Goal: Task Accomplishment & Management: Manage account settings

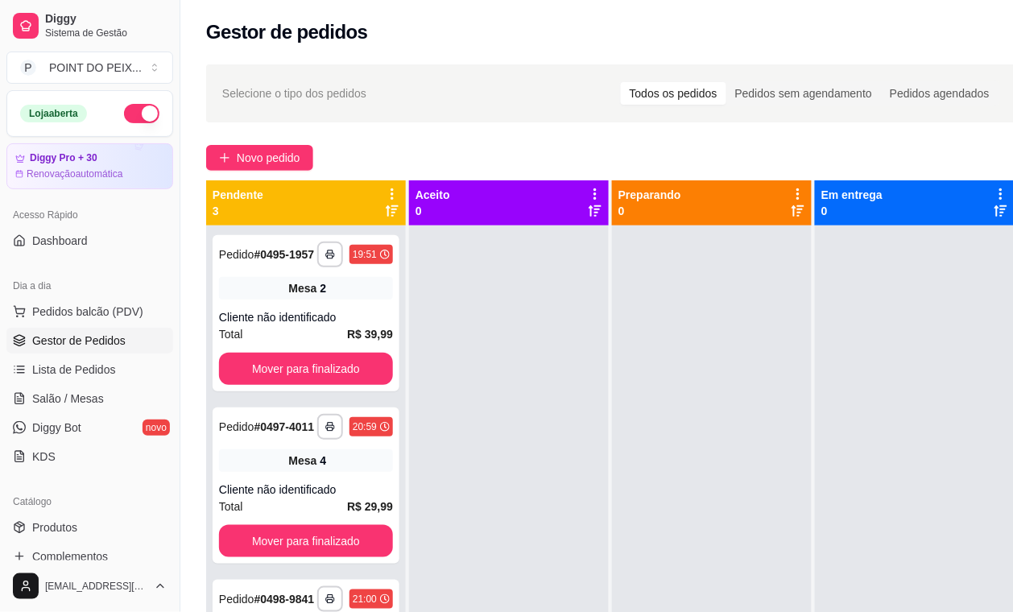
click at [125, 113] on button "button" at bounding box center [141, 113] width 35 height 19
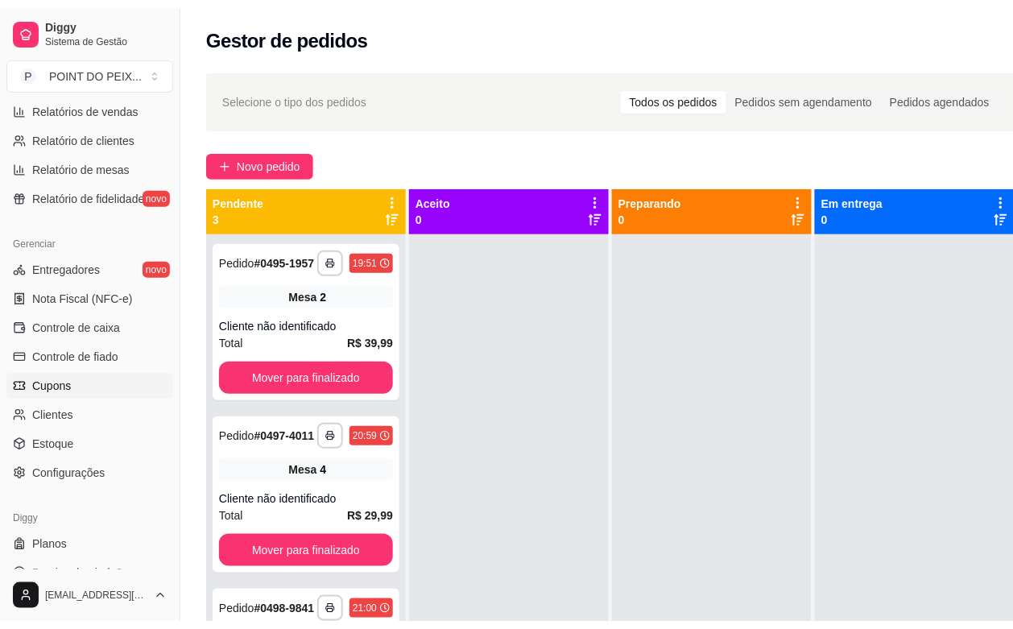
scroll to position [529, 0]
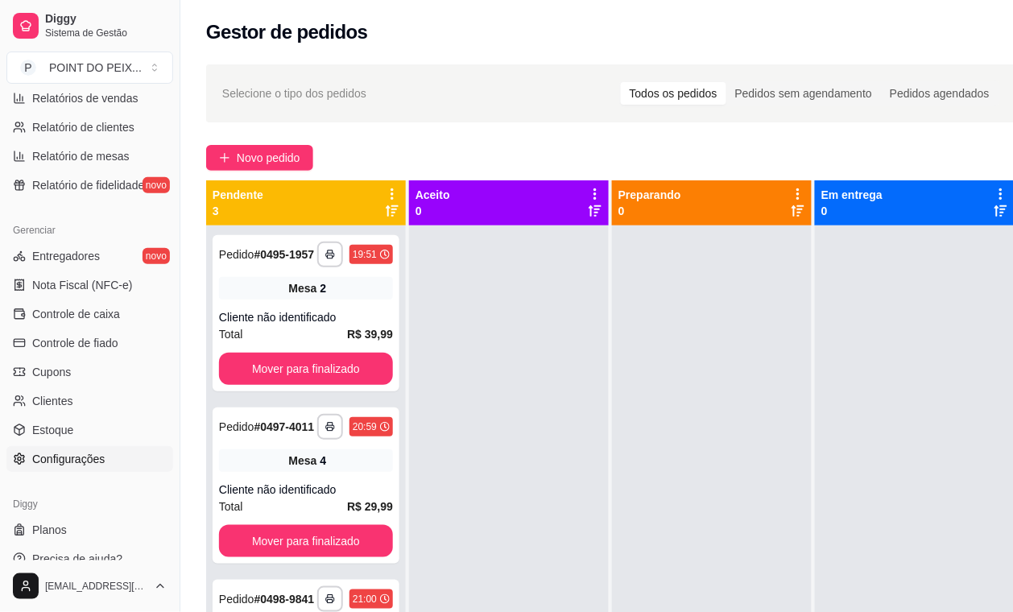
click at [70, 463] on span "Configurações" at bounding box center [68, 459] width 72 height 16
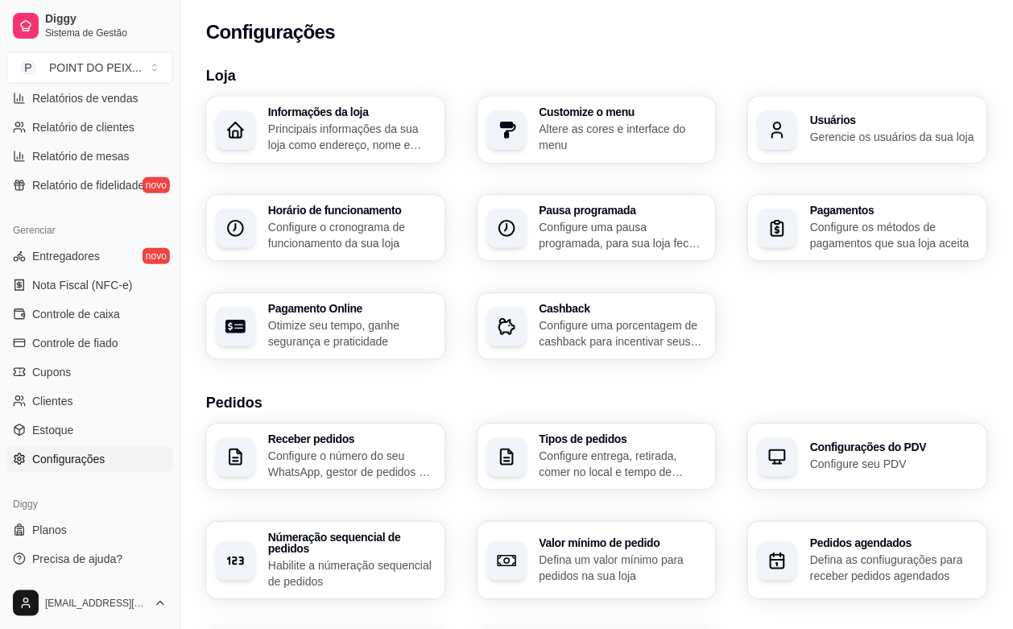
click at [576, 127] on p "Altere as cores e interface do menu" at bounding box center [622, 137] width 167 height 32
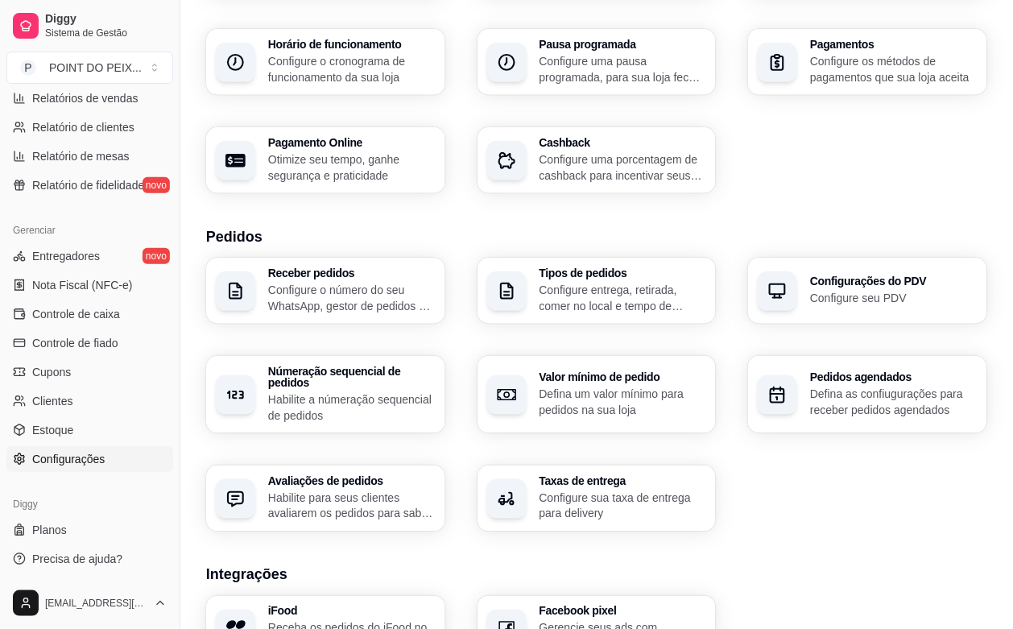
scroll to position [201, 0]
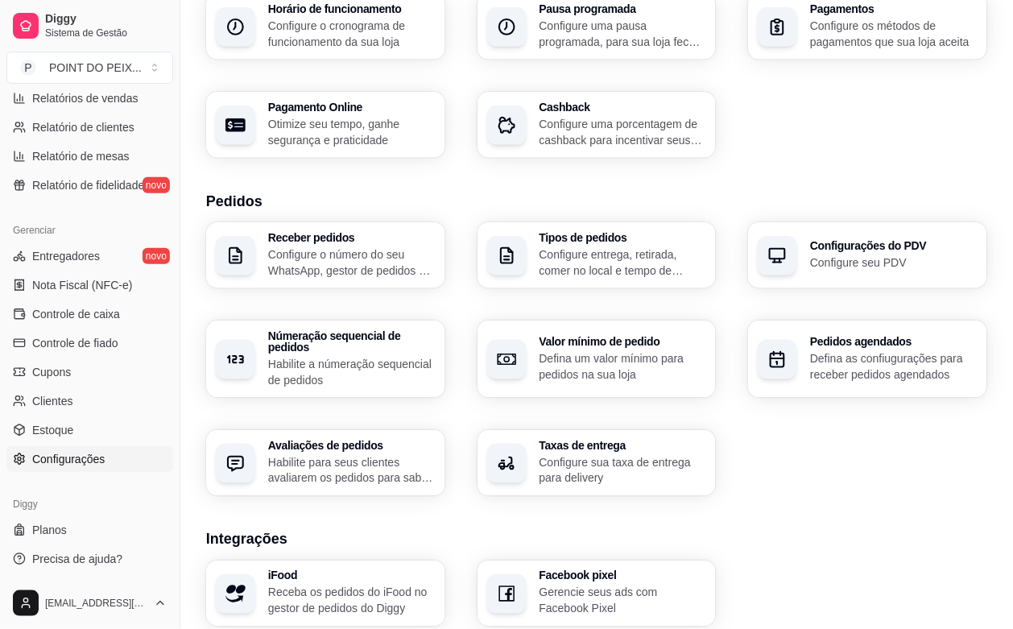
click at [634, 454] on p "Configure sua taxa de entrega para delivery" at bounding box center [622, 470] width 167 height 32
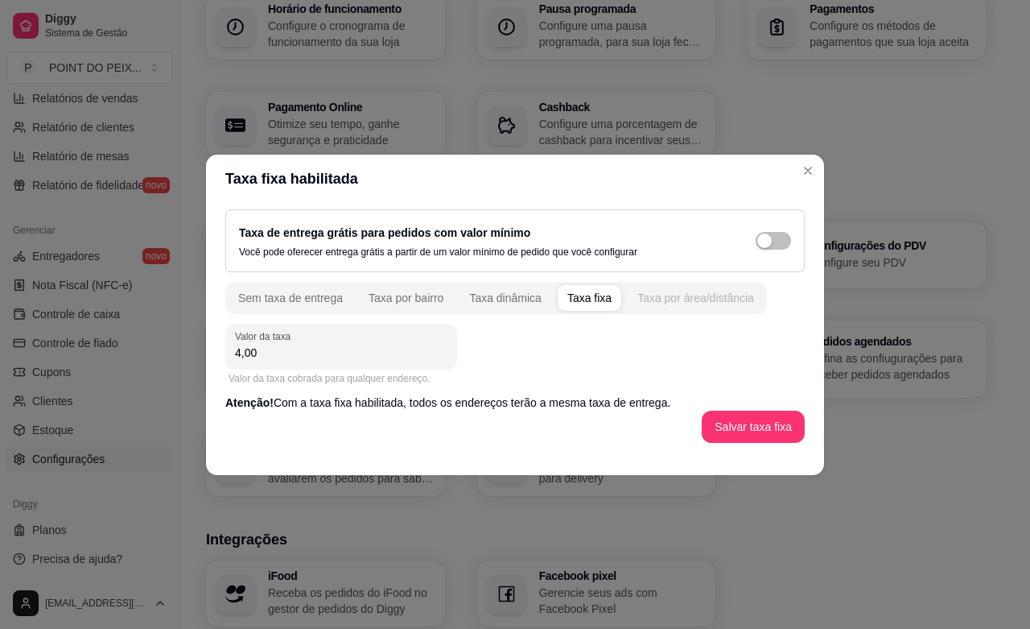
click at [694, 299] on div "Taxa por área/distância" at bounding box center [696, 298] width 117 height 16
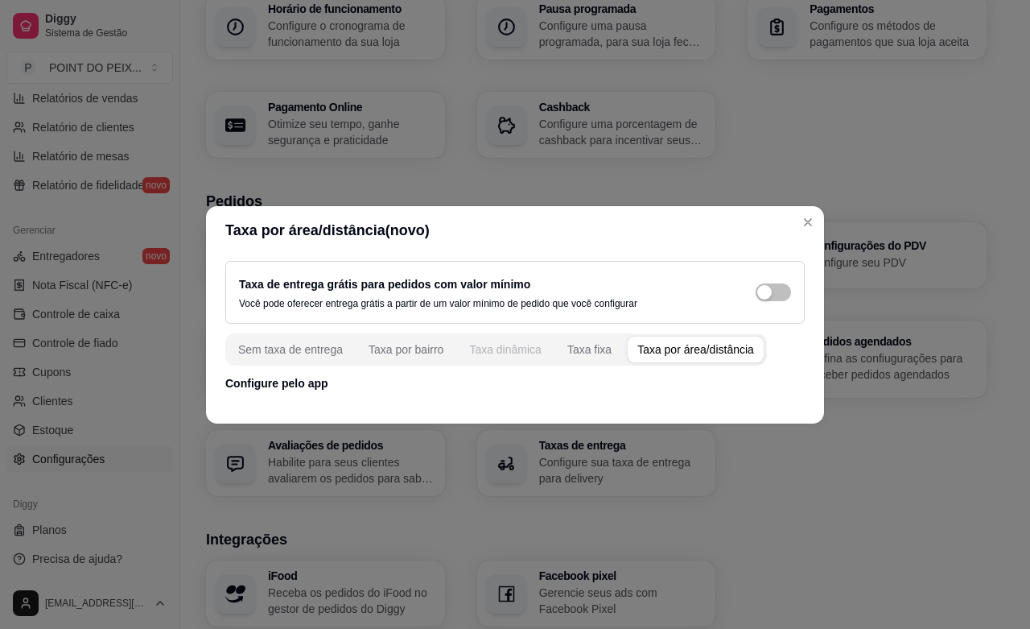
click at [488, 342] on div "Taxa dinâmica" at bounding box center [505, 349] width 72 height 16
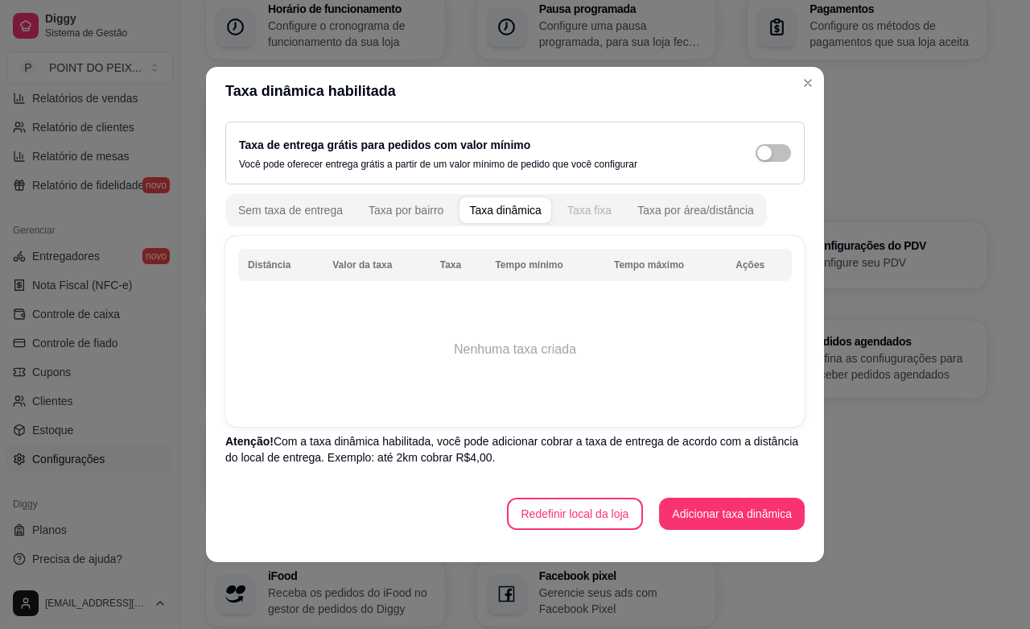
click at [578, 213] on div "Taxa fixa" at bounding box center [590, 210] width 44 height 16
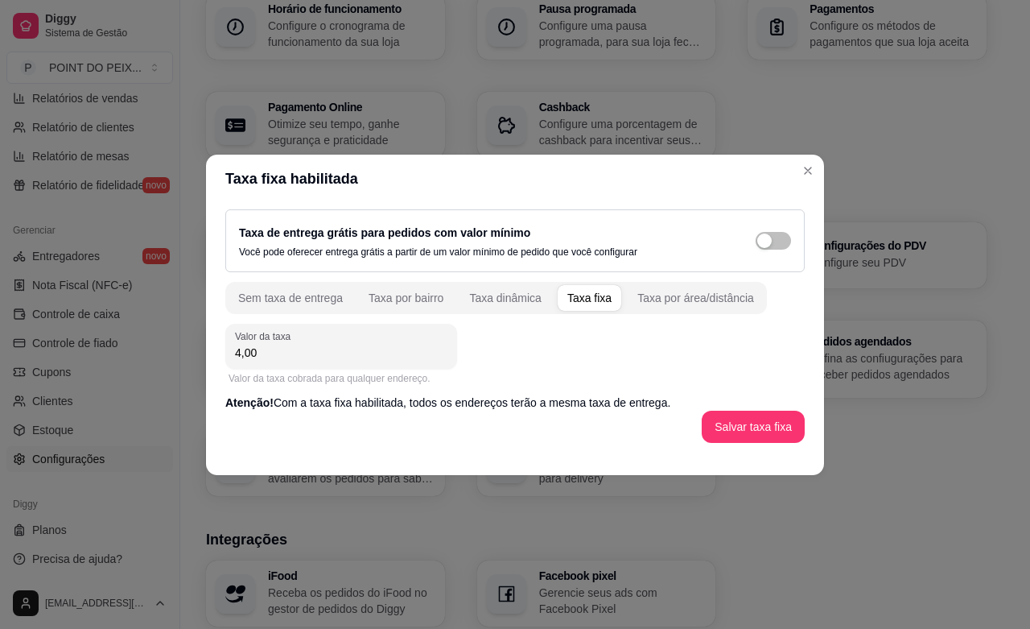
drag, startPoint x: 258, startPoint y: 349, endPoint x: 219, endPoint y: 348, distance: 38.7
click at [219, 348] on div "Taxa de entrega grátis para pedidos com valor mínimo Você pode oferecer entrega…" at bounding box center [515, 326] width 618 height 246
type input "5,00"
click at [767, 423] on button "Salvar taxa fixa" at bounding box center [753, 427] width 103 height 32
click at [778, 250] on div "Taxa de entrega grátis para pedidos com valor mínimo Você pode oferecer entrega…" at bounding box center [515, 240] width 552 height 35
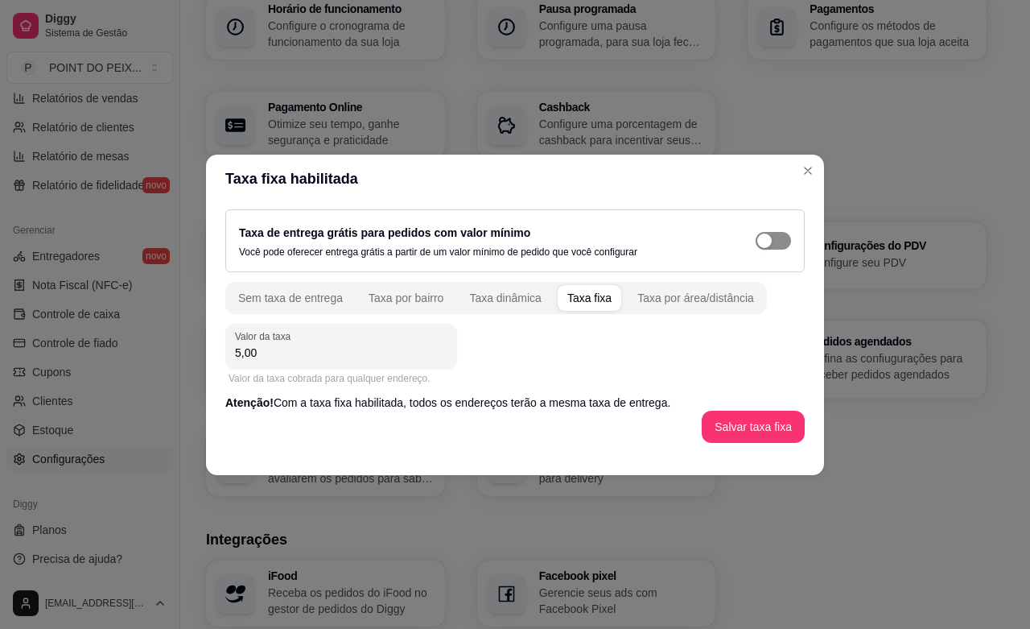
click at [775, 239] on span "button" at bounding box center [773, 241] width 35 height 18
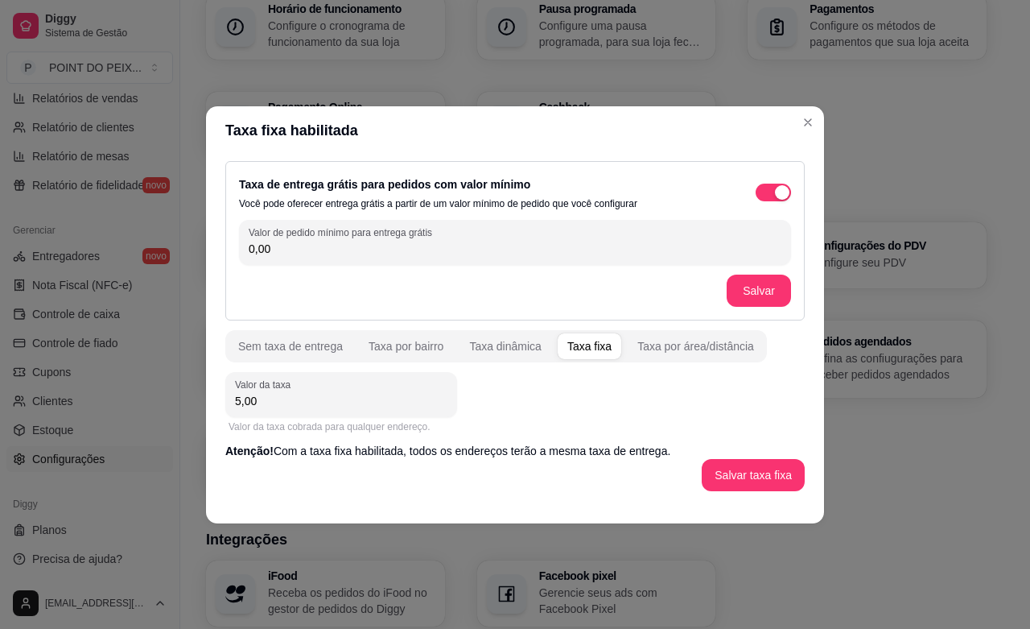
drag, startPoint x: 276, startPoint y: 254, endPoint x: 244, endPoint y: 251, distance: 32.4
click at [244, 251] on div "Valor de pedido mínimo para entrega grátis 0,00" at bounding box center [515, 242] width 552 height 45
type input "99,00"
click at [765, 299] on button "Salvar" at bounding box center [759, 291] width 64 height 32
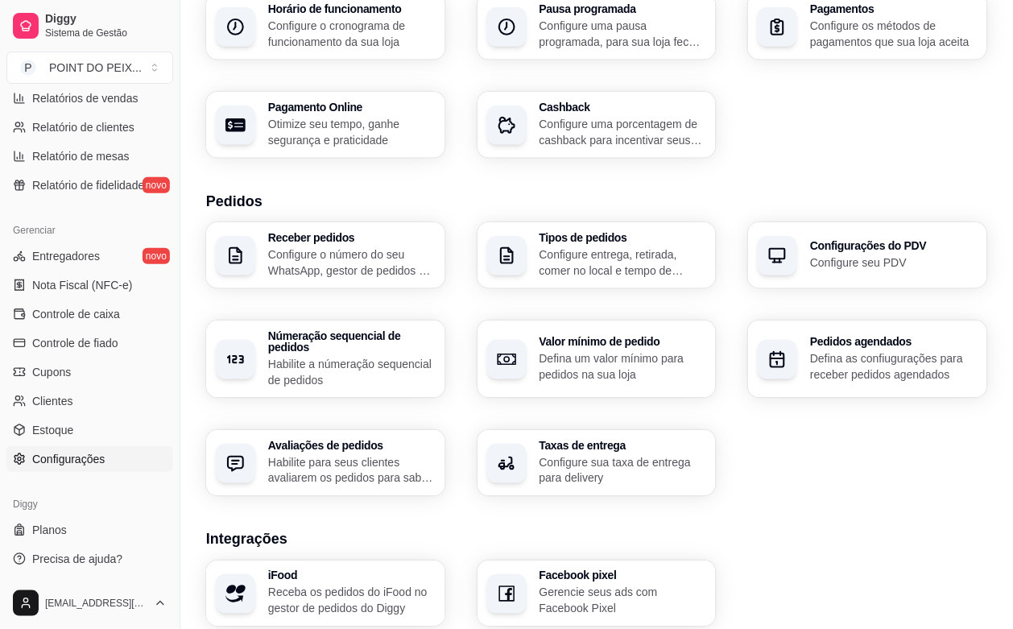
click at [839, 271] on div "Configurações do PDV Configure seu PDV" at bounding box center [867, 255] width 239 height 66
click at [633, 270] on p "Configure entrega, retirada, comer no local e tempo de entrega e de retirada" at bounding box center [622, 261] width 162 height 31
click at [381, 270] on p "Configure o número do seu WhatsApp, gestor de pedidos e outros" at bounding box center [351, 261] width 162 height 31
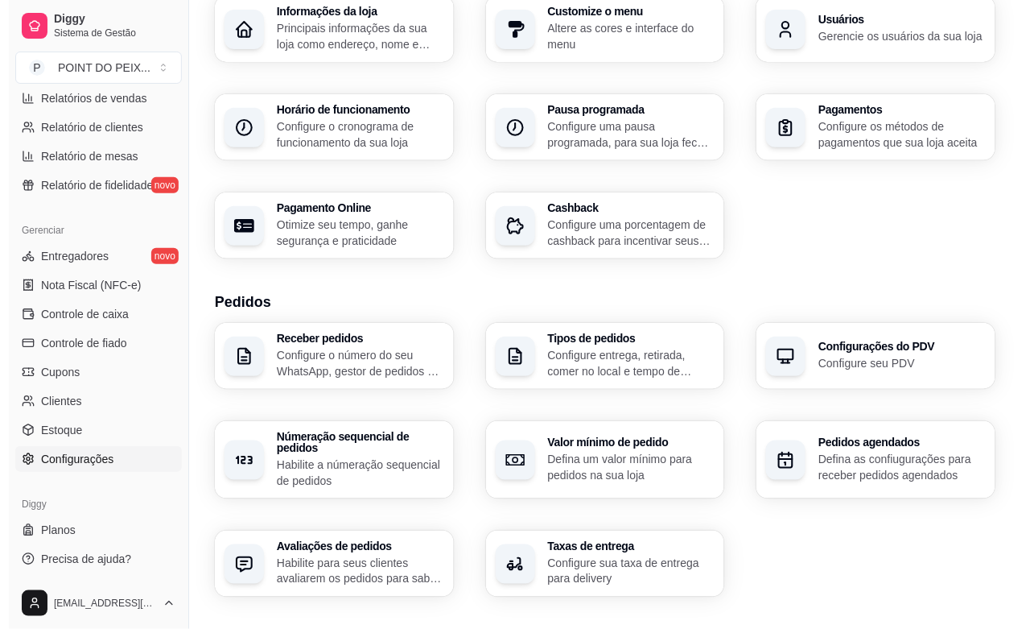
scroll to position [0, 0]
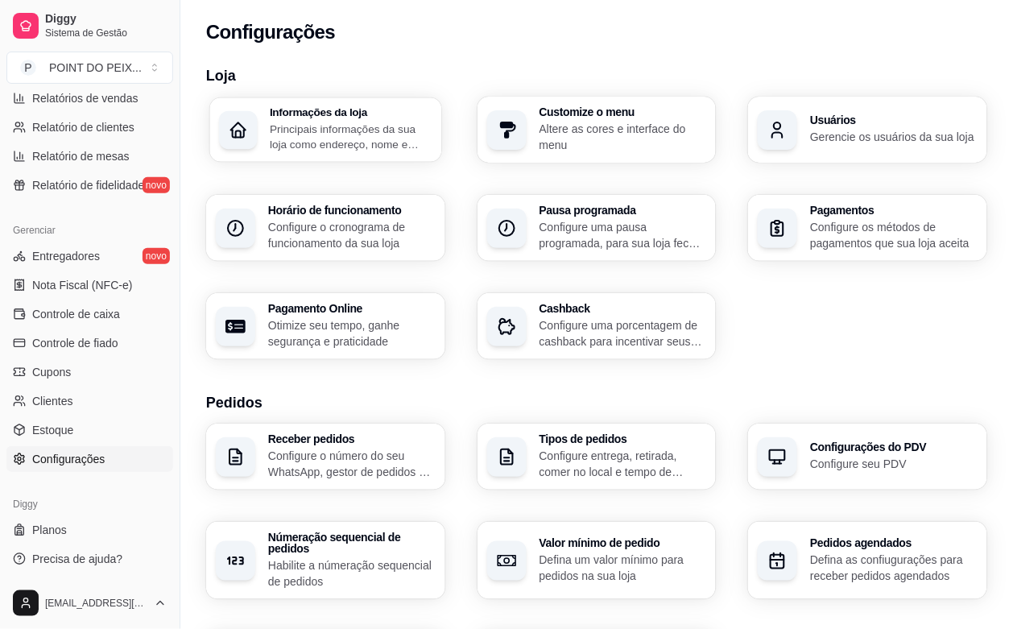
click at [365, 145] on p "Principais informações da sua loja como endereço, nome e mais" at bounding box center [351, 136] width 162 height 31
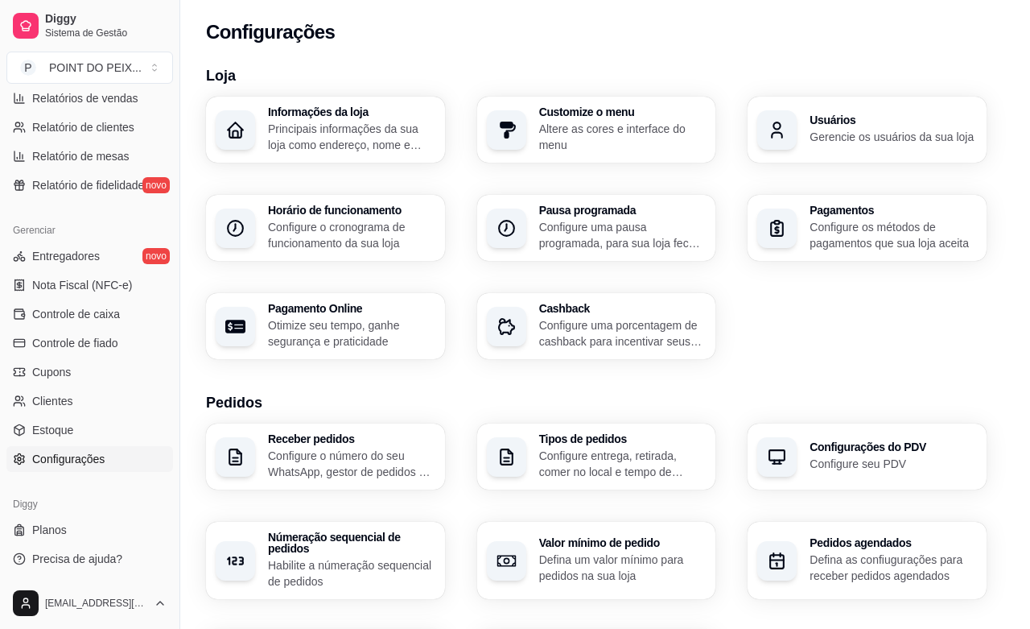
type input "Rua Soldado Vasco"
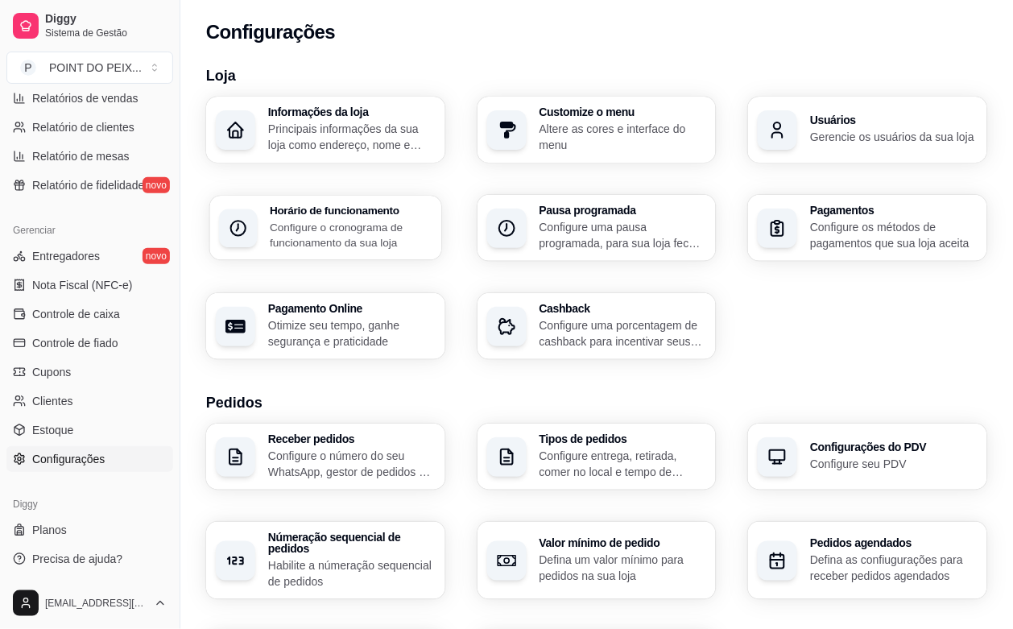
click at [374, 217] on div "Horário de funcionamento Configure o cronograma de funcionamento da sua loja" at bounding box center [351, 227] width 162 height 45
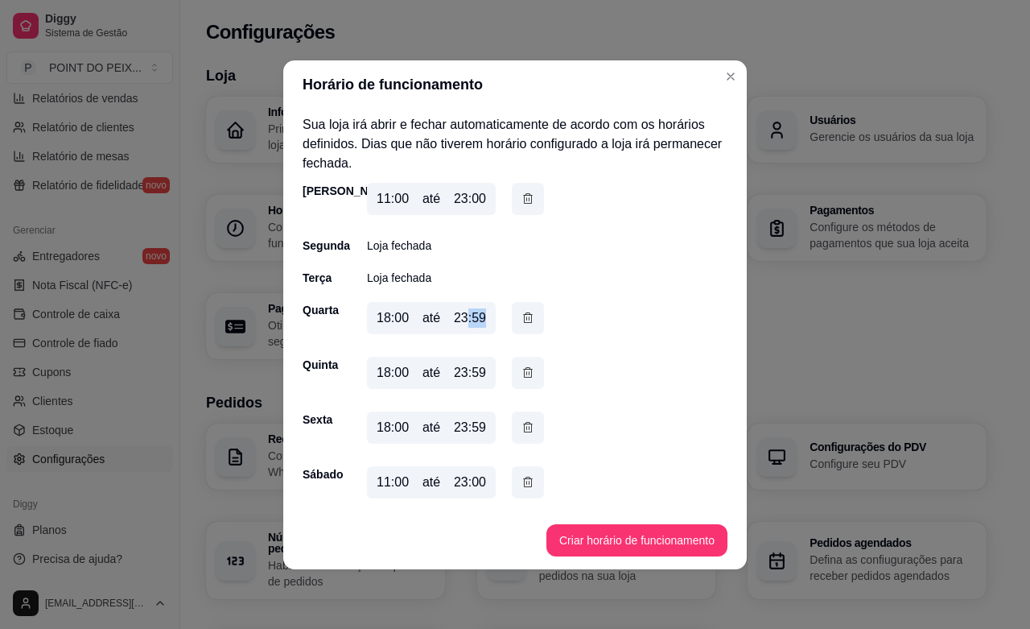
drag, startPoint x: 469, startPoint y: 319, endPoint x: 487, endPoint y: 316, distance: 18.0
click at [487, 316] on div "18:00 até 23:59" at bounding box center [431, 318] width 129 height 32
click at [481, 320] on div "23:59" at bounding box center [470, 317] width 32 height 19
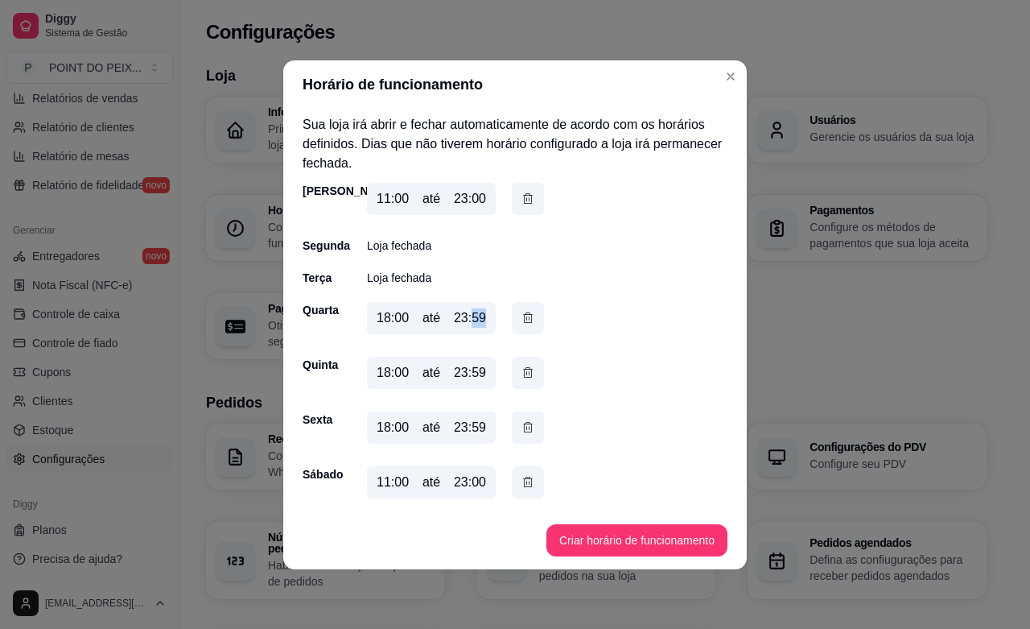
click at [480, 320] on div "23:59" at bounding box center [470, 317] width 32 height 19
click at [624, 540] on button "Criar horário de funcionamento" at bounding box center [637, 540] width 181 height 32
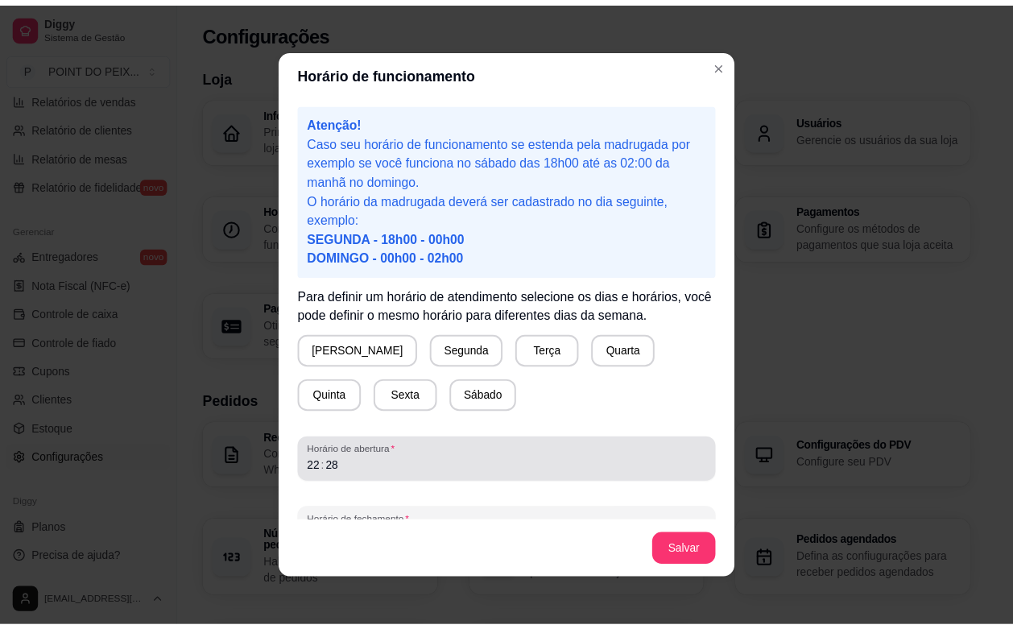
scroll to position [38, 0]
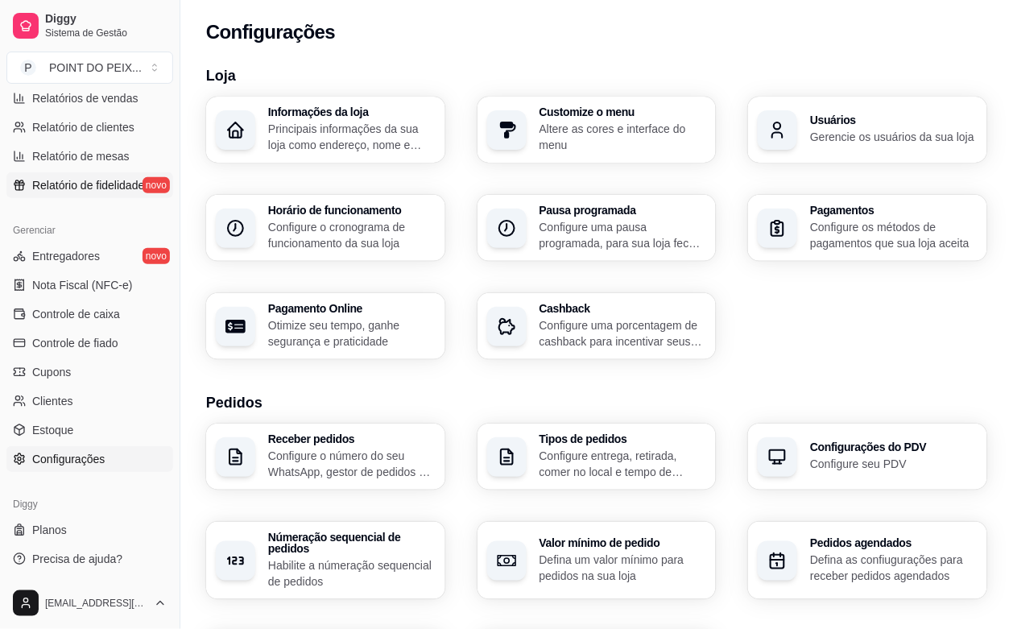
click at [74, 191] on span "Relatório de fidelidade" at bounding box center [88, 185] width 112 height 16
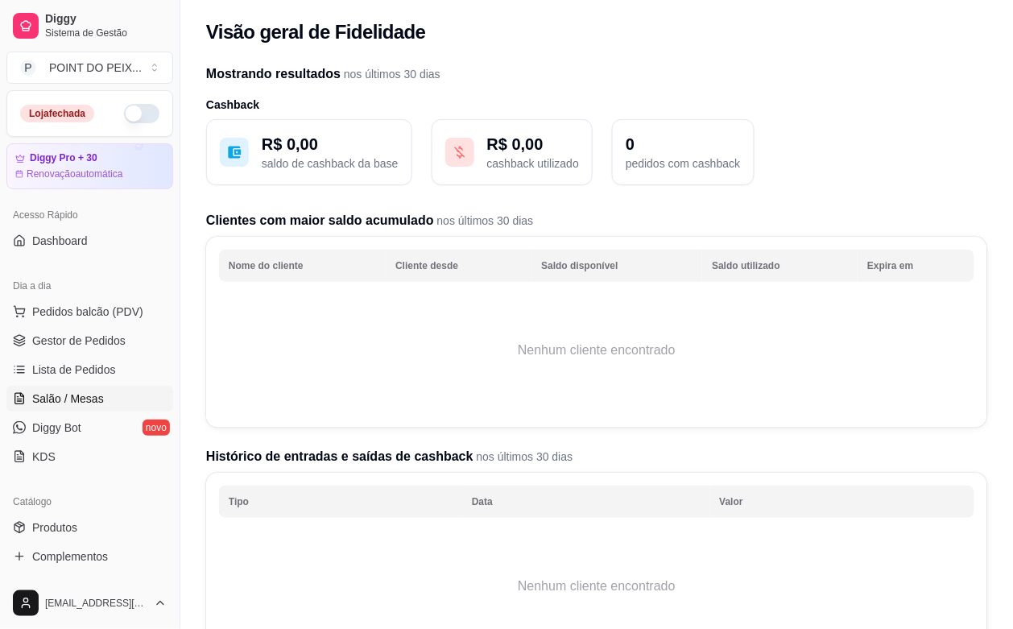
click at [64, 398] on span "Salão / Mesas" at bounding box center [68, 398] width 72 height 16
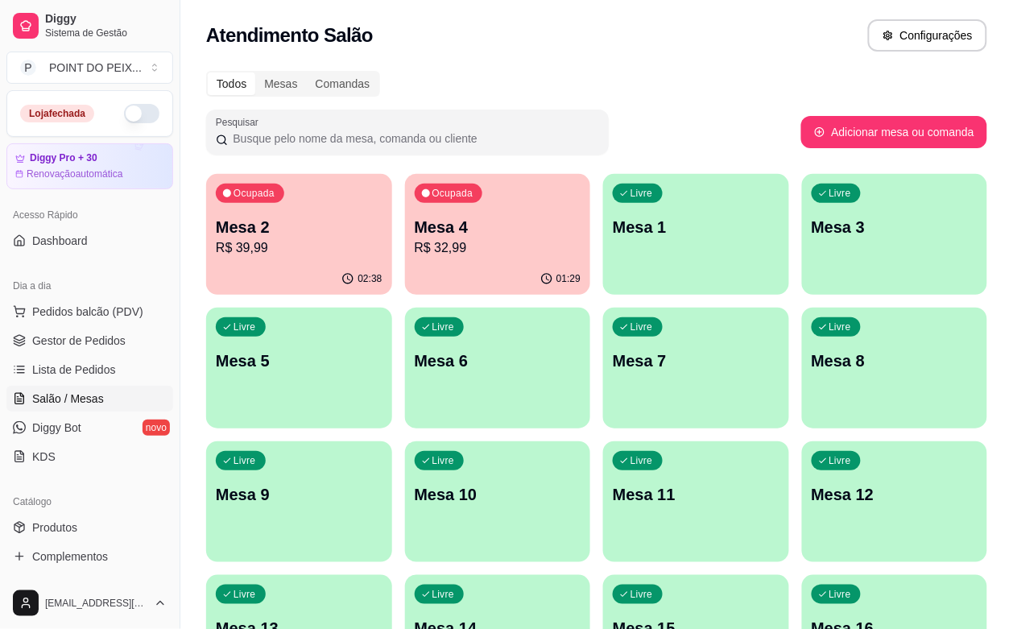
click at [448, 270] on div "01:29" at bounding box center [498, 278] width 186 height 31
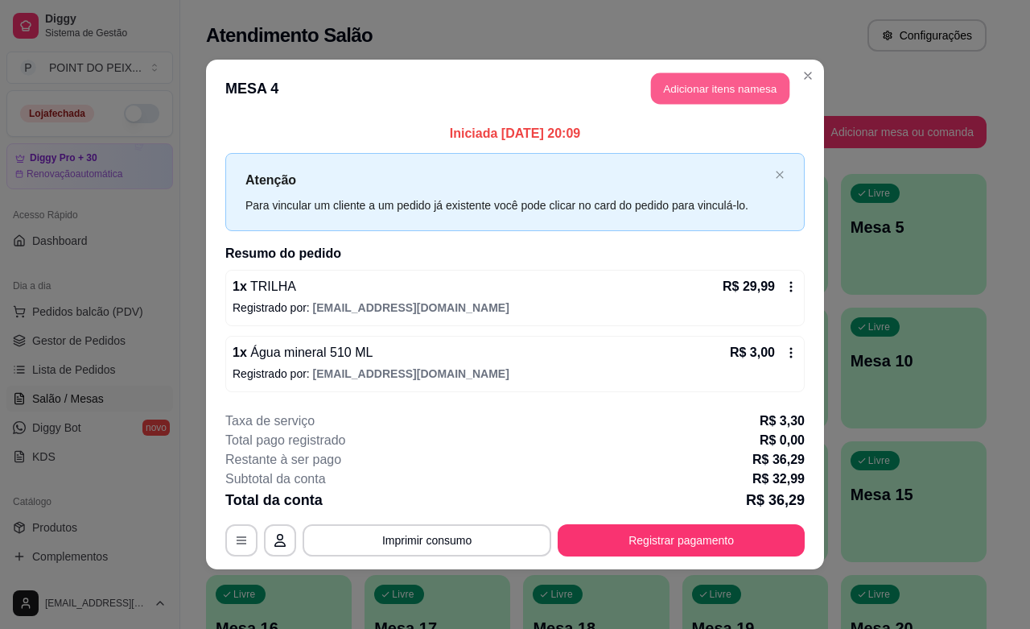
click at [704, 101] on button "Adicionar itens na mesa" at bounding box center [720, 88] width 138 height 31
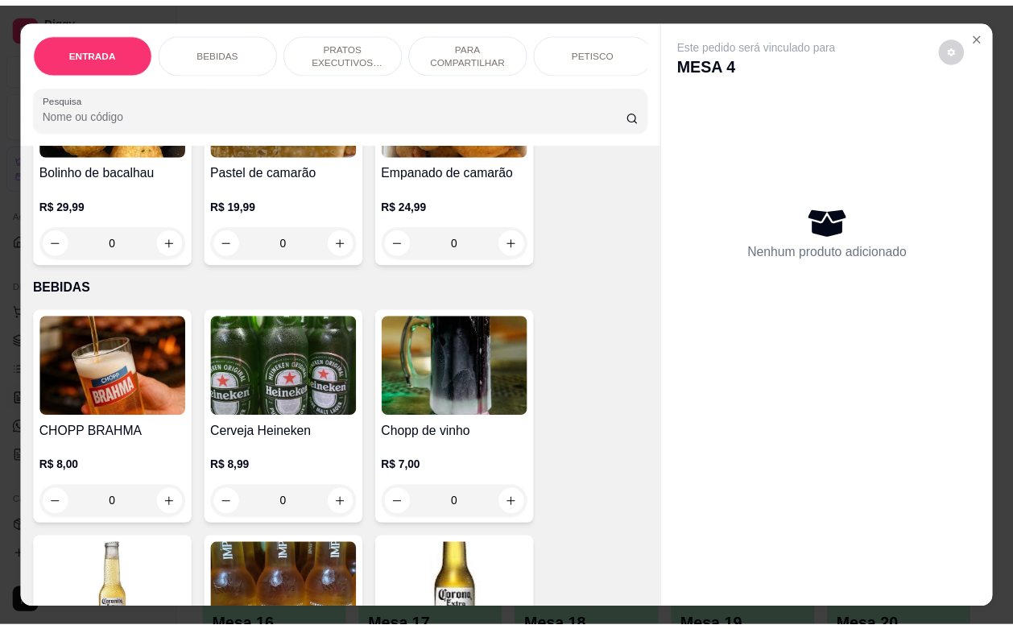
scroll to position [201, 0]
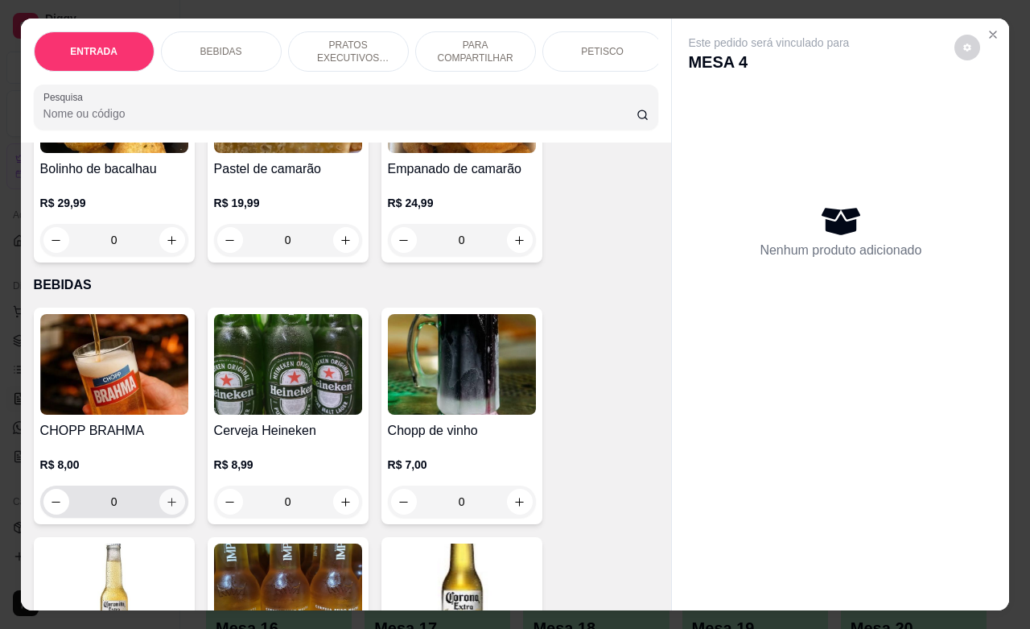
click at [166, 504] on icon "increase-product-quantity" at bounding box center [172, 502] width 12 height 12
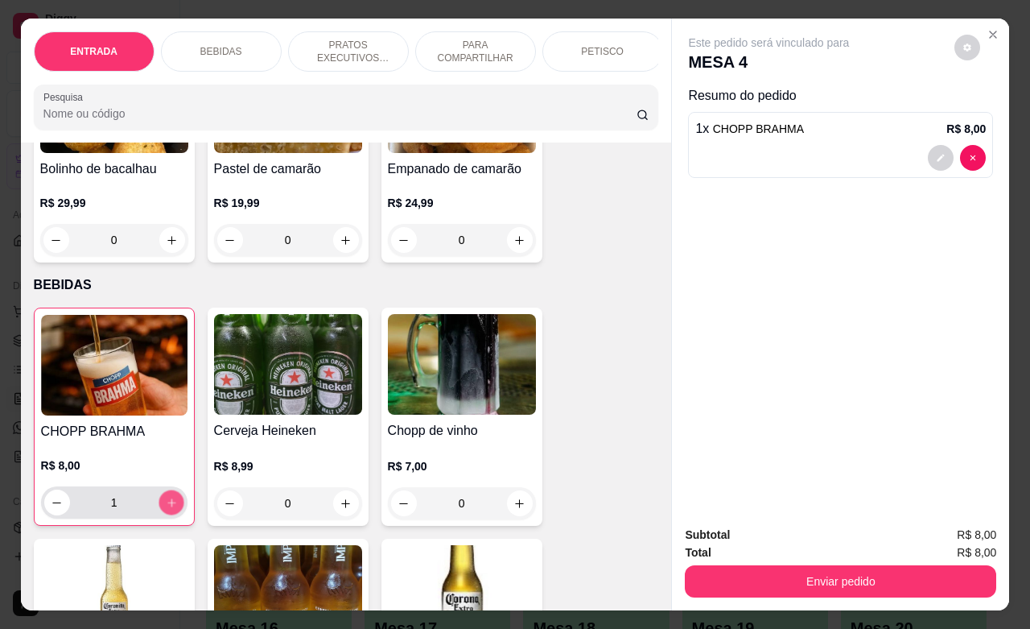
click at [159, 504] on button "increase-product-quantity" at bounding box center [171, 502] width 25 height 25
click at [159, 503] on button "increase-product-quantity" at bounding box center [172, 502] width 26 height 26
click at [159, 503] on button "increase-product-quantity" at bounding box center [171, 502] width 25 height 25
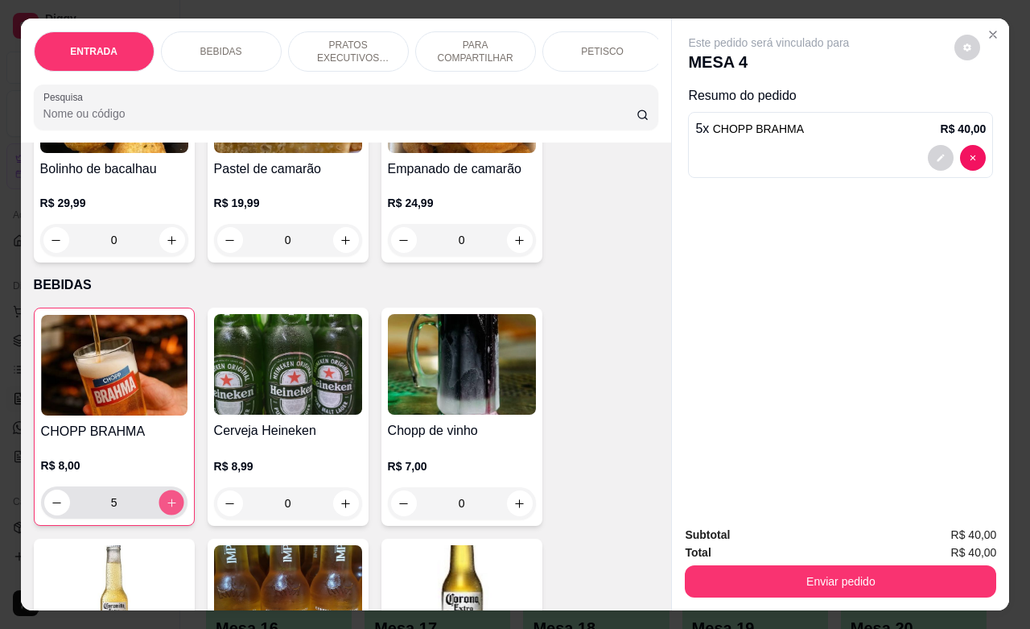
type input "6"
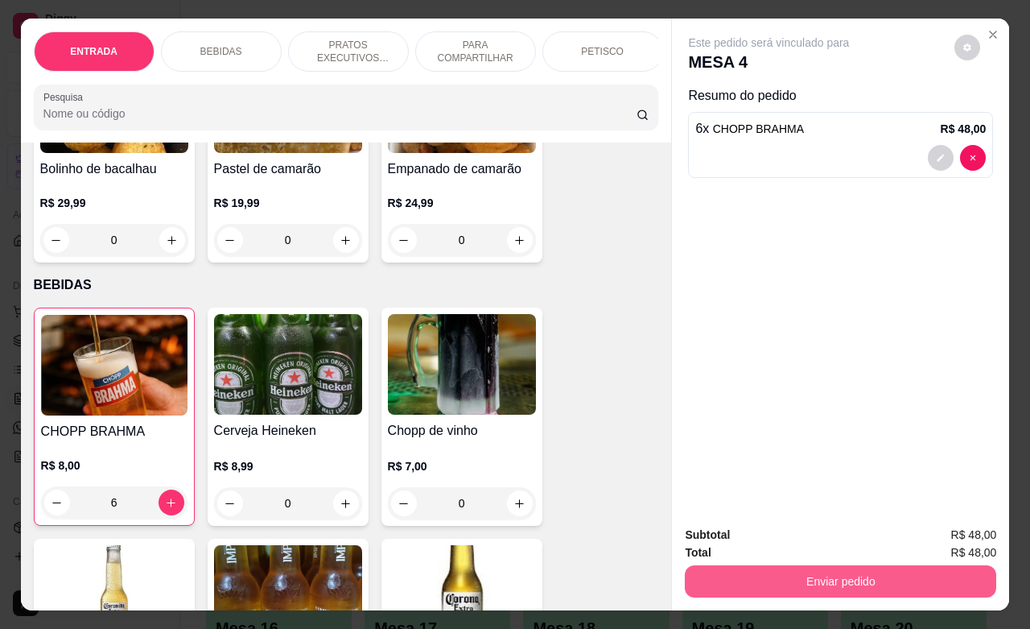
click at [847, 565] on button "Enviar pedido" at bounding box center [841, 581] width 312 height 32
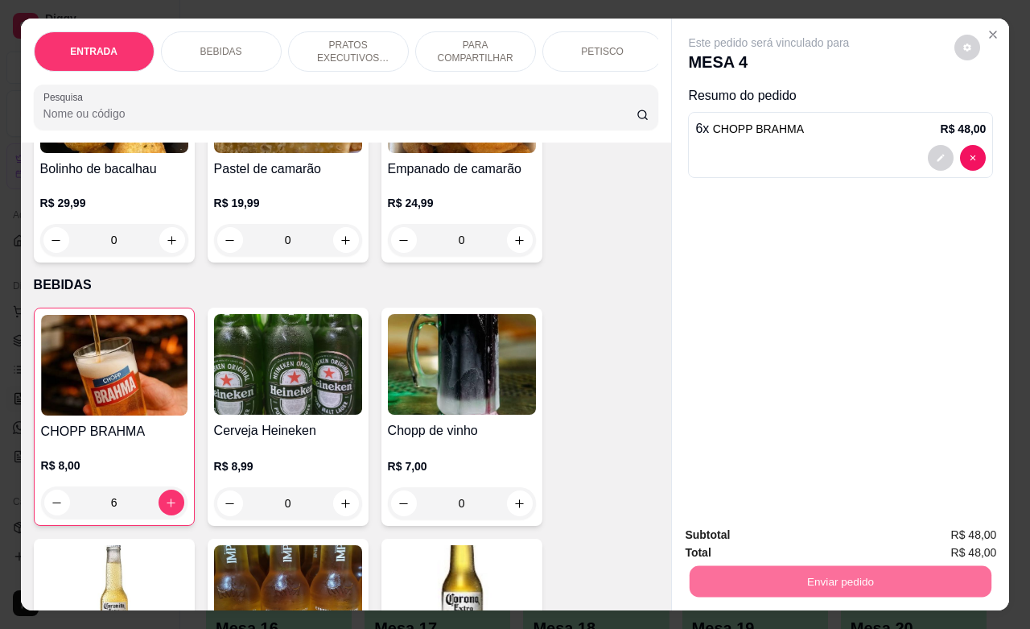
click at [824, 539] on button "Não registrar e enviar pedido" at bounding box center [785, 533] width 167 height 31
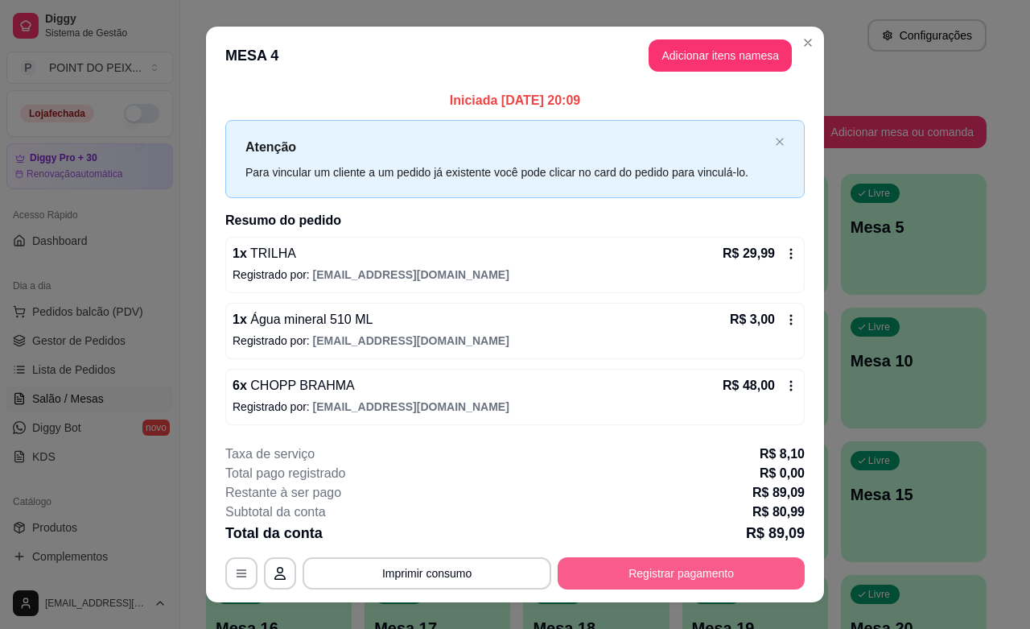
click at [672, 562] on button "Registrar pagamento" at bounding box center [681, 573] width 247 height 32
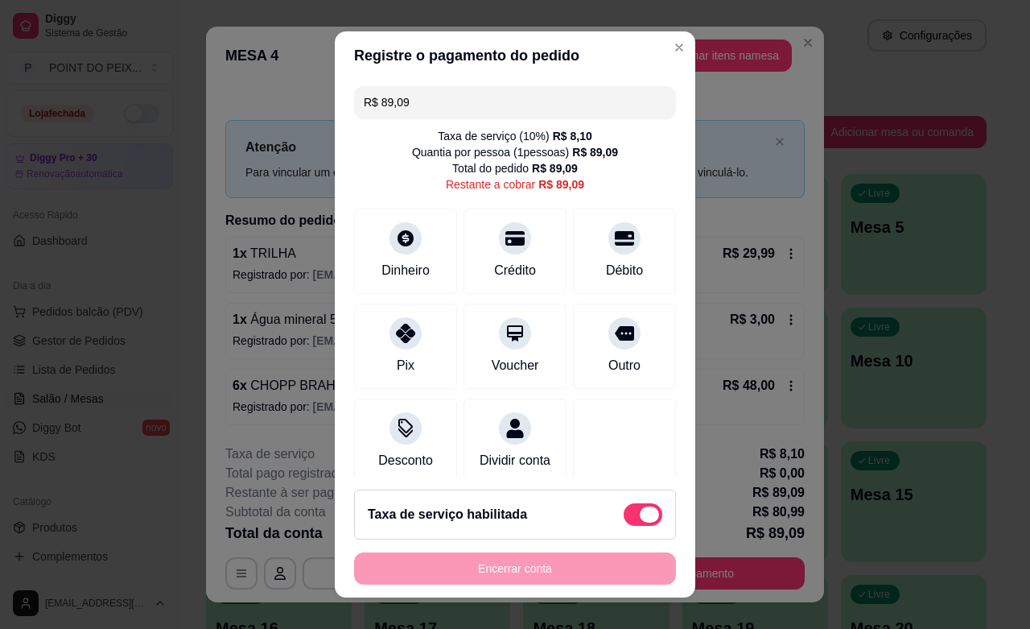
click at [640, 513] on span at bounding box center [649, 514] width 19 height 16
click at [623, 517] on input "checkbox" at bounding box center [628, 522] width 10 height 10
checkbox input "true"
type input "R$ 80,99"
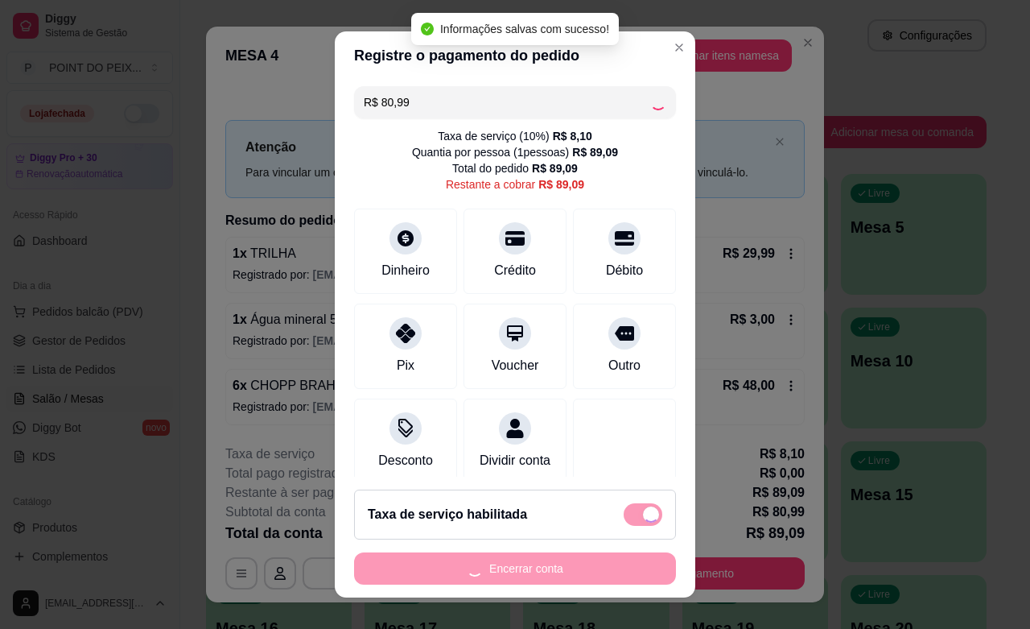
checkbox input "false"
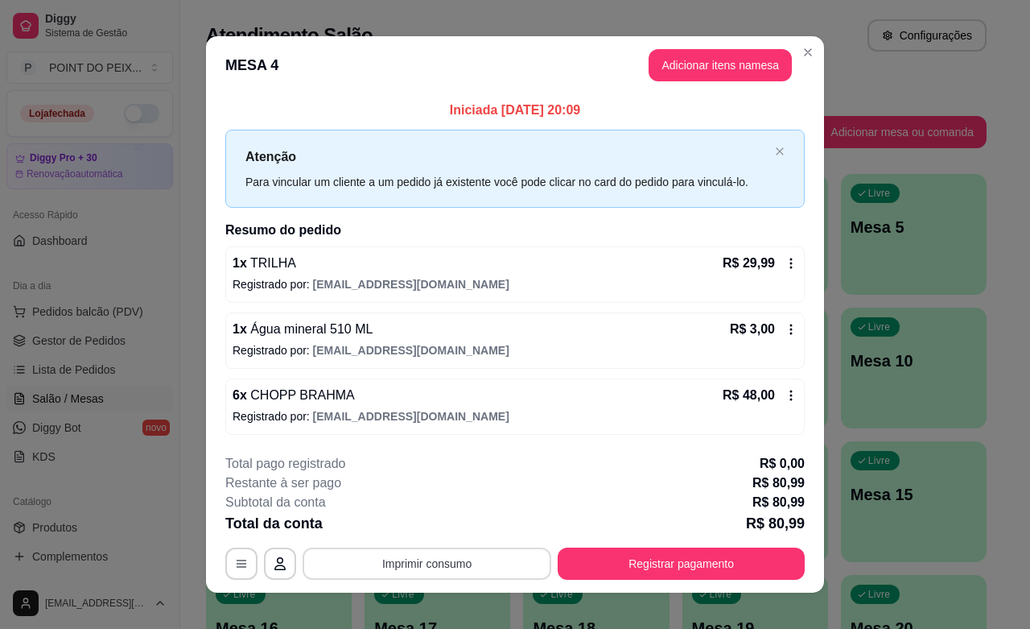
click at [453, 570] on button "Imprimir consumo" at bounding box center [427, 563] width 249 height 32
click at [461, 527] on button "IMPRESSORA" at bounding box center [423, 526] width 113 height 25
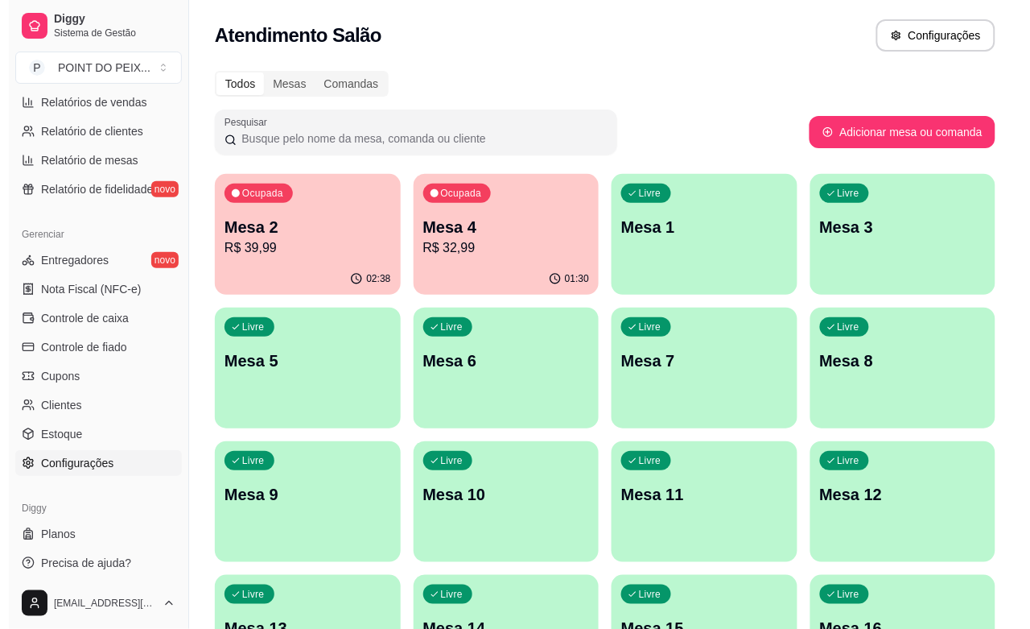
scroll to position [529, 0]
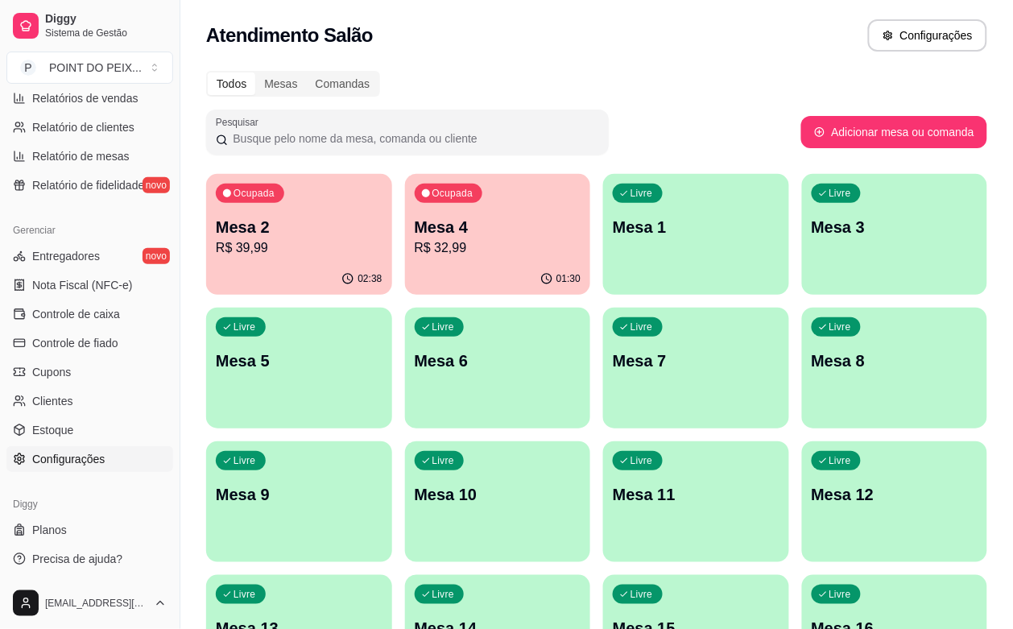
click at [67, 469] on link "Configurações" at bounding box center [89, 459] width 167 height 26
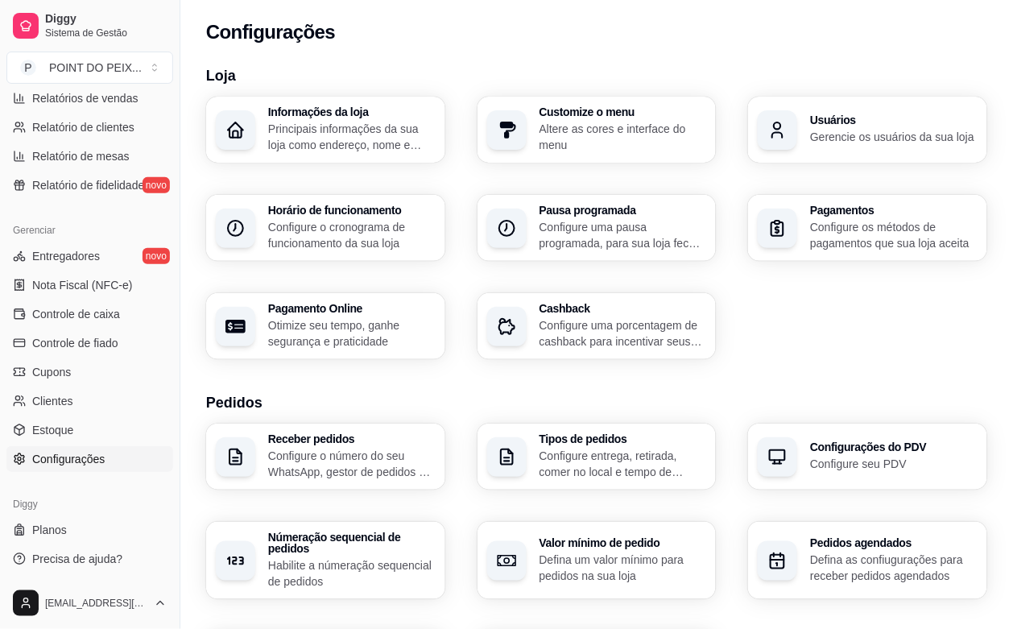
click at [60, 461] on span "Configurações" at bounding box center [68, 459] width 72 height 16
click at [93, 460] on span "Configurações" at bounding box center [68, 459] width 72 height 16
click at [351, 240] on p "Configure o cronograma de funcionamento da sua loja" at bounding box center [351, 235] width 167 height 32
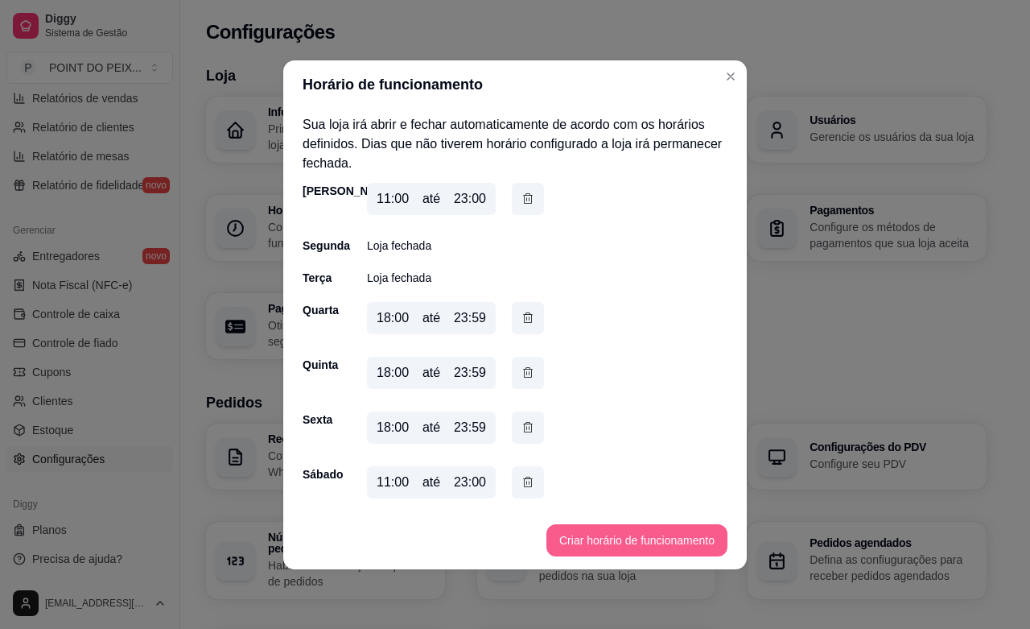
click at [582, 544] on button "Criar horário de funcionamento" at bounding box center [637, 540] width 181 height 32
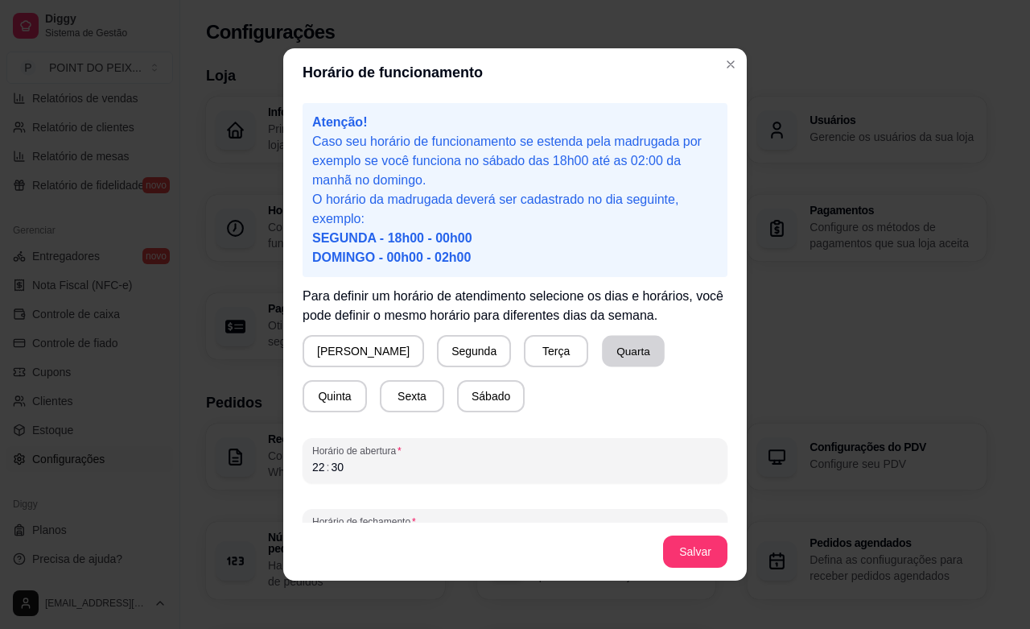
click at [602, 359] on button "Quarta" at bounding box center [633, 351] width 63 height 31
click at [367, 380] on button "Quinta" at bounding box center [335, 396] width 64 height 32
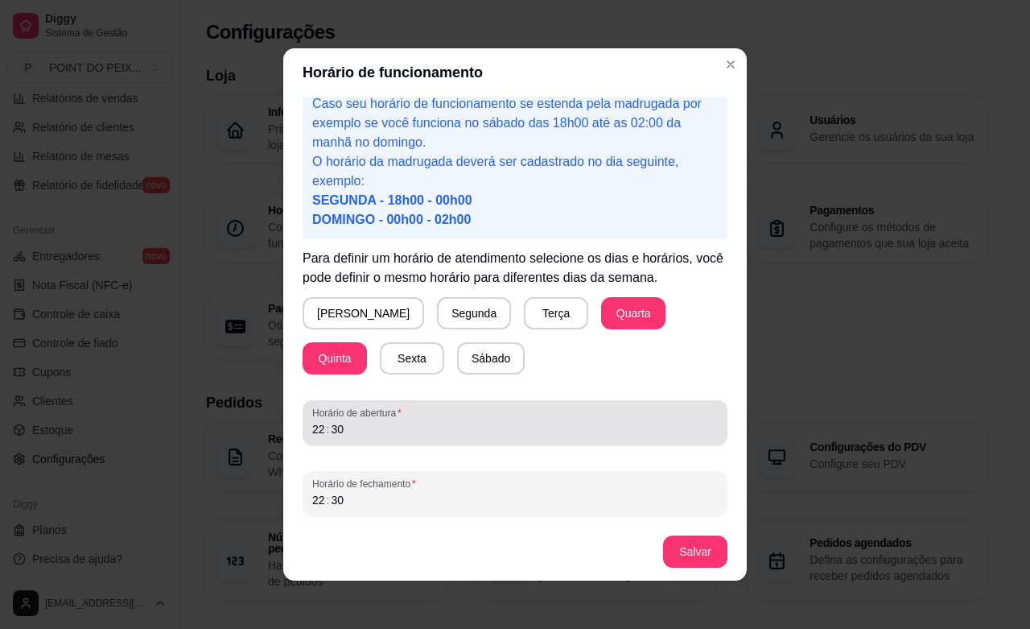
scroll to position [2, 0]
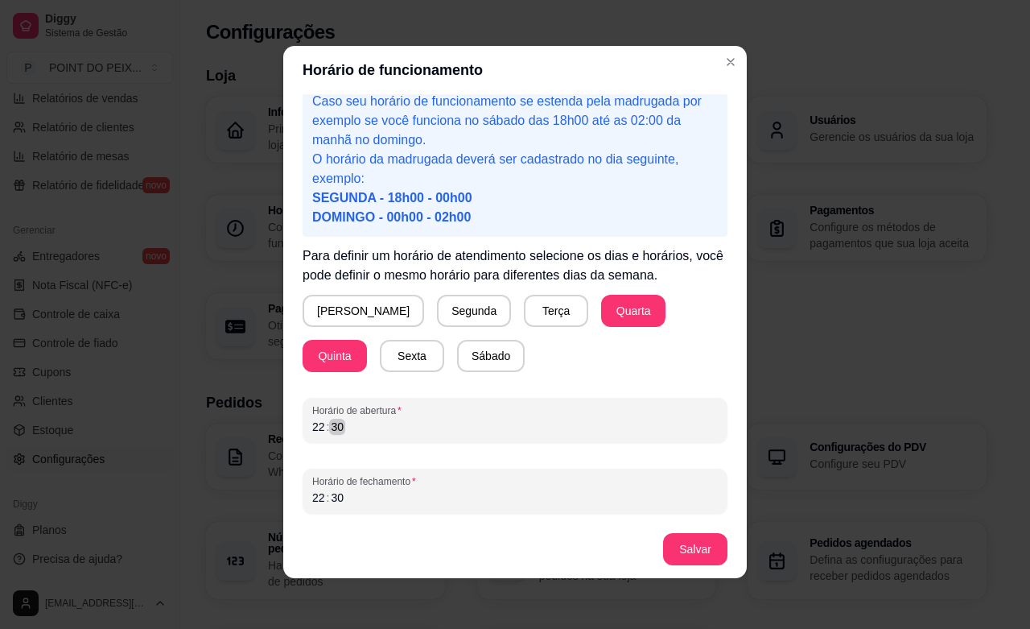
click at [286, 440] on div "Atenção! Caso seu horário de funcionamento se estenda pela madrugada por exempl…" at bounding box center [515, 307] width 464 height 426
click at [288, 432] on div "Atenção! Caso seu horário de funcionamento se estenda pela madrugada por exempl…" at bounding box center [515, 307] width 464 height 426
click at [311, 427] on div "22" at bounding box center [319, 427] width 16 height 16
click at [312, 503] on div "22" at bounding box center [319, 497] width 16 height 16
click at [332, 500] on div "30" at bounding box center [337, 497] width 16 height 16
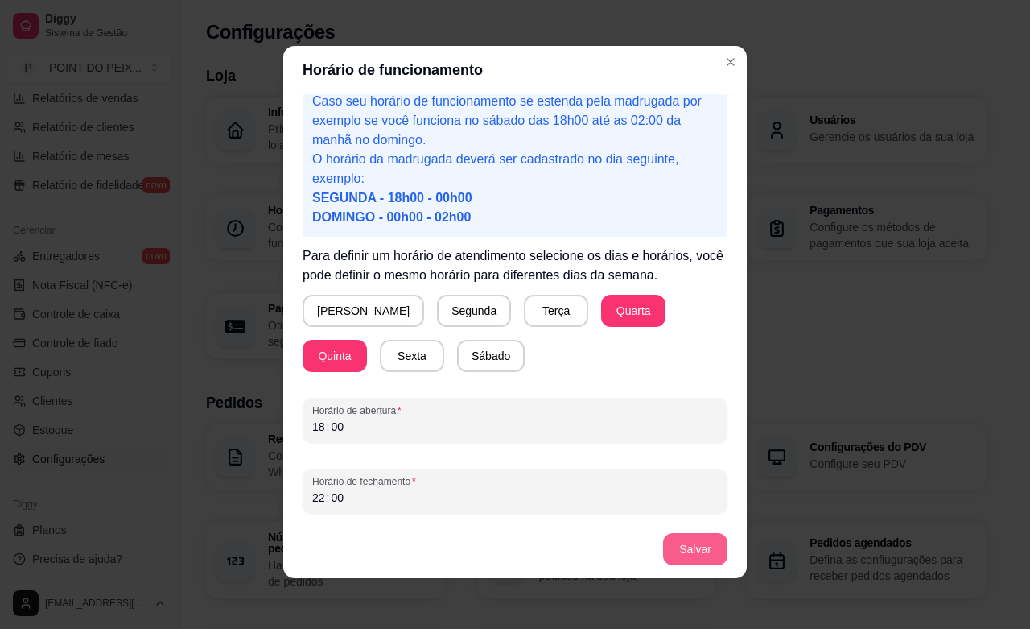
click at [680, 539] on button "Salvar" at bounding box center [695, 549] width 64 height 32
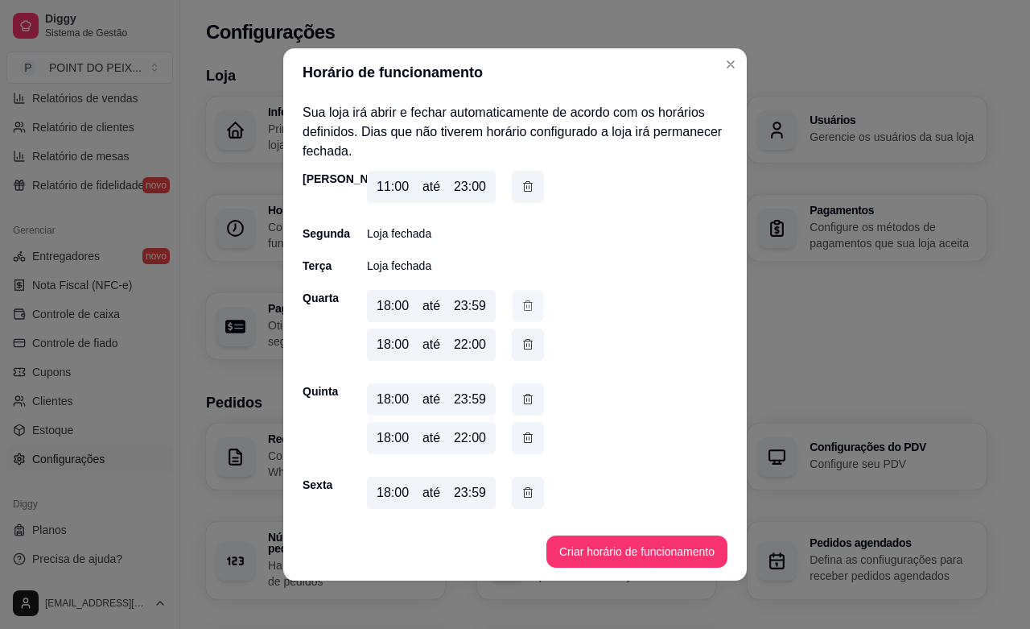
click at [522, 307] on icon "button" at bounding box center [528, 305] width 13 height 17
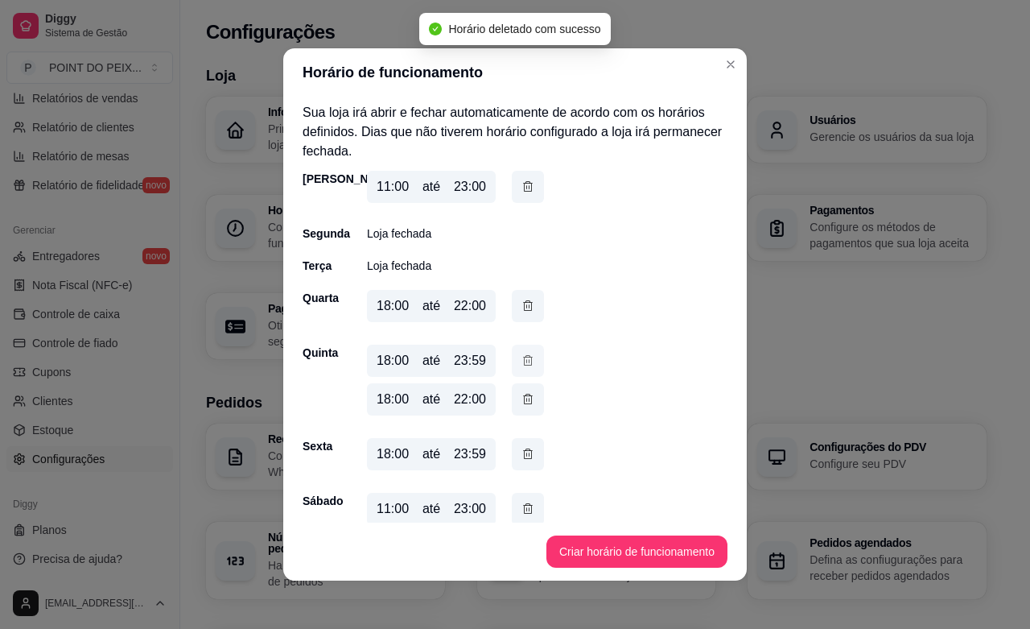
click at [522, 364] on icon "button" at bounding box center [528, 361] width 13 height 18
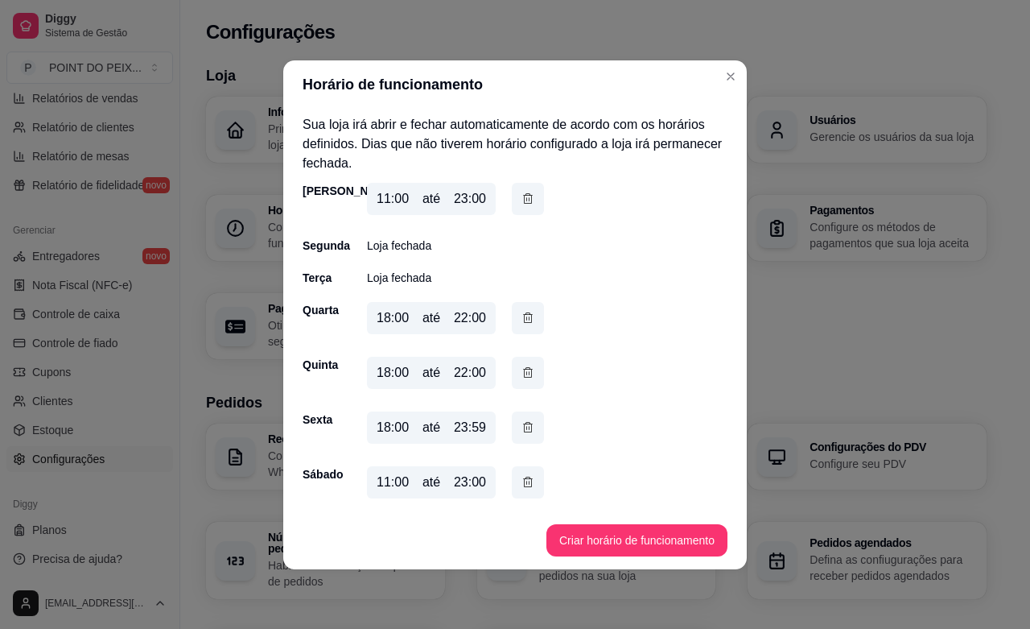
click at [468, 203] on div "23:00" at bounding box center [470, 198] width 32 height 19
click at [536, 200] on button "button" at bounding box center [528, 199] width 32 height 32
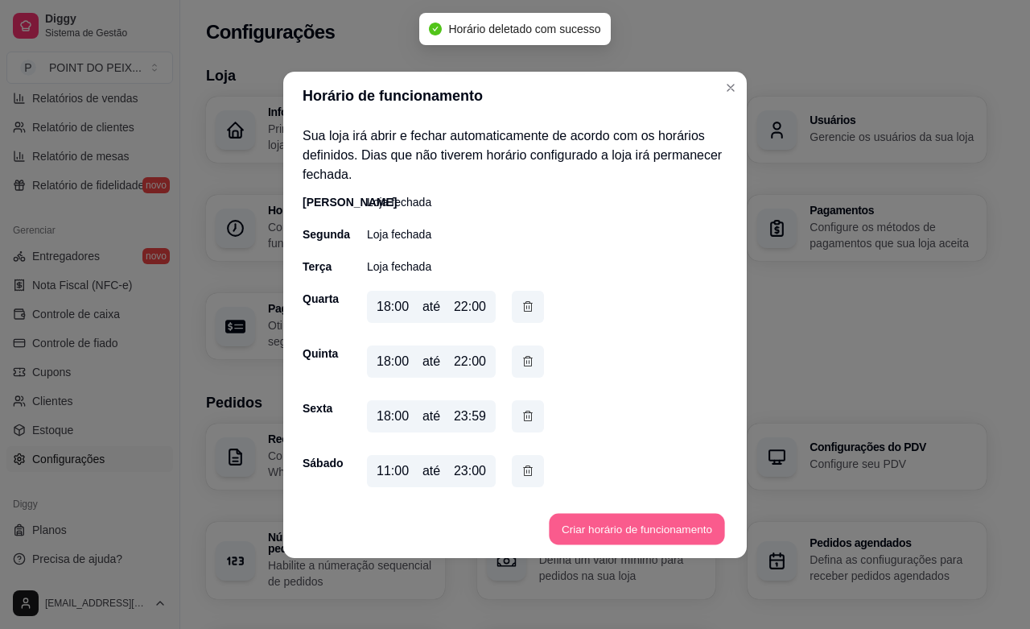
click at [629, 527] on button "Criar horário de funcionamento" at bounding box center [636, 528] width 175 height 31
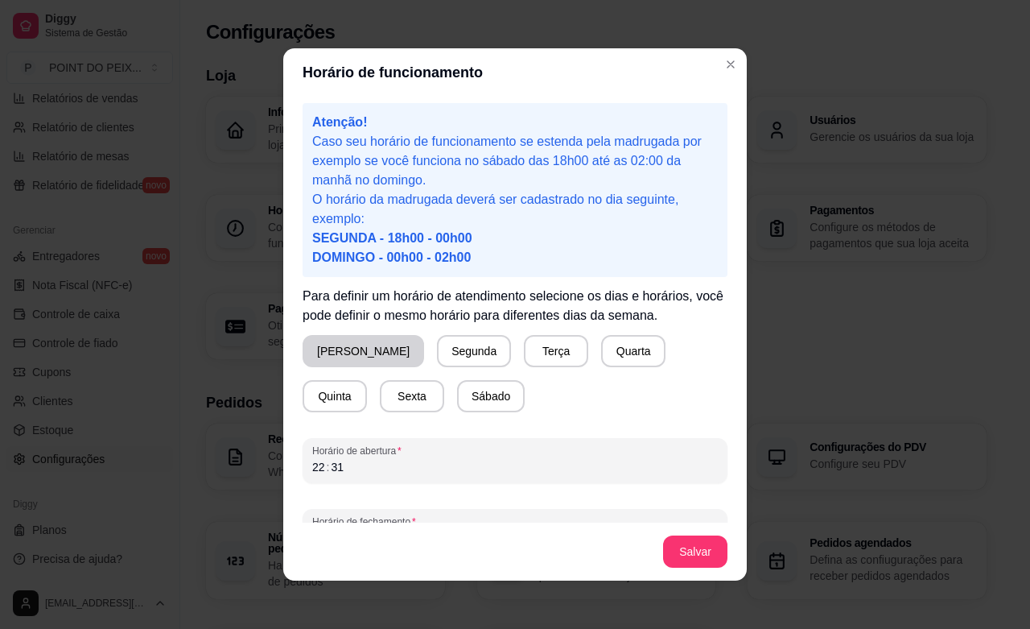
click at [341, 350] on button "[PERSON_NAME]" at bounding box center [364, 351] width 122 height 32
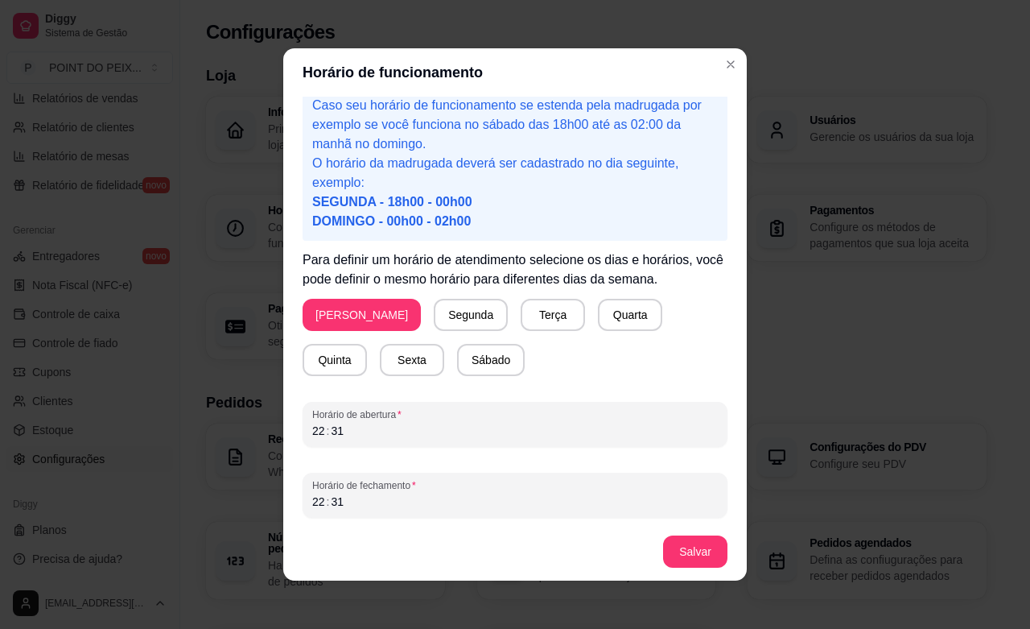
scroll to position [38, 0]
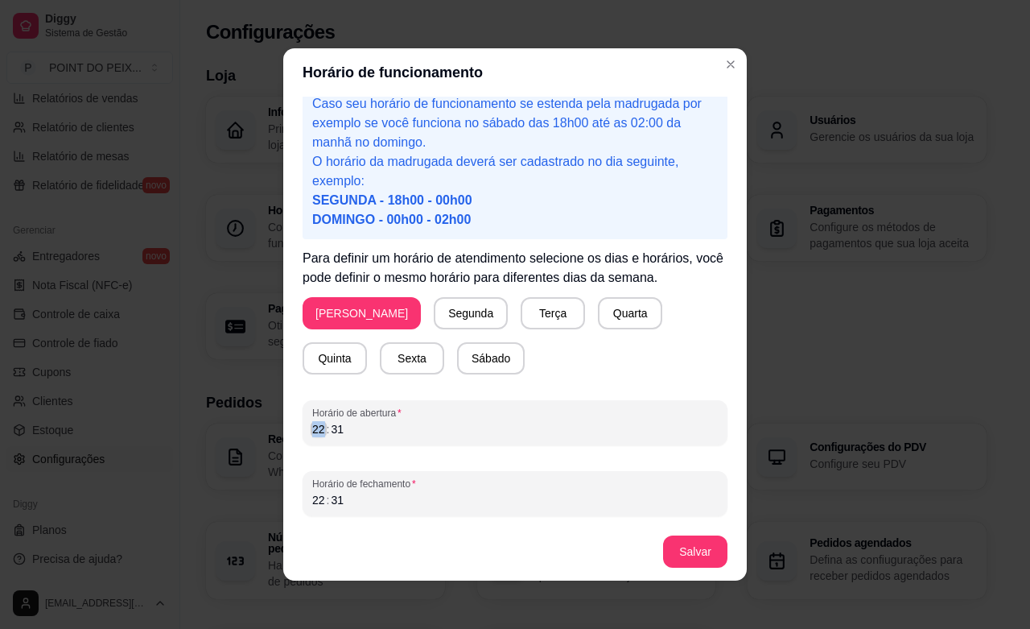
drag, startPoint x: 314, startPoint y: 432, endPoint x: 299, endPoint y: 432, distance: 15.3
click at [303, 432] on div "Horário de abertura 22 : 31" at bounding box center [515, 422] width 425 height 45
click at [331, 501] on div "31" at bounding box center [337, 500] width 16 height 16
click at [672, 540] on button "Salvar" at bounding box center [695, 551] width 64 height 32
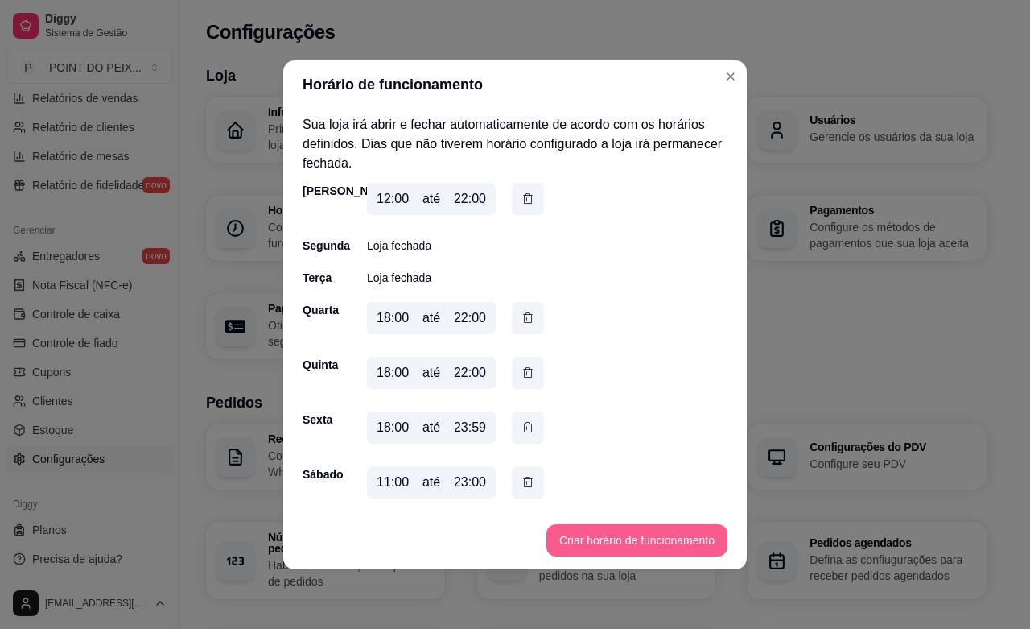
click at [598, 537] on button "Criar horário de funcionamento" at bounding box center [637, 540] width 181 height 32
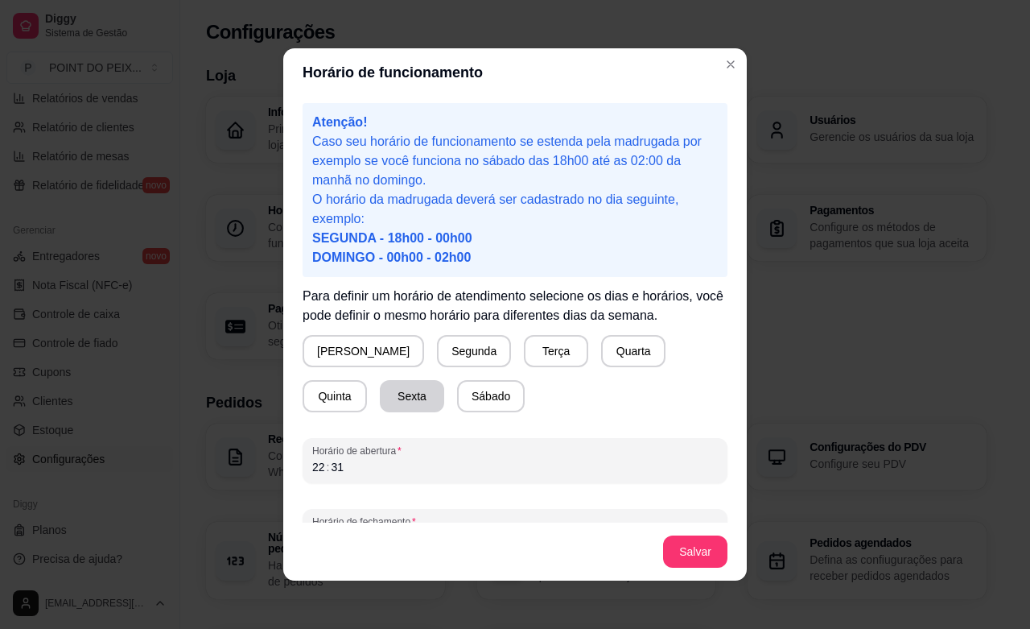
click at [380, 396] on button "Sexta" at bounding box center [412, 396] width 64 height 32
click at [458, 399] on button "Sábado" at bounding box center [491, 396] width 66 height 31
click at [697, 562] on button "Salvar" at bounding box center [695, 551] width 63 height 31
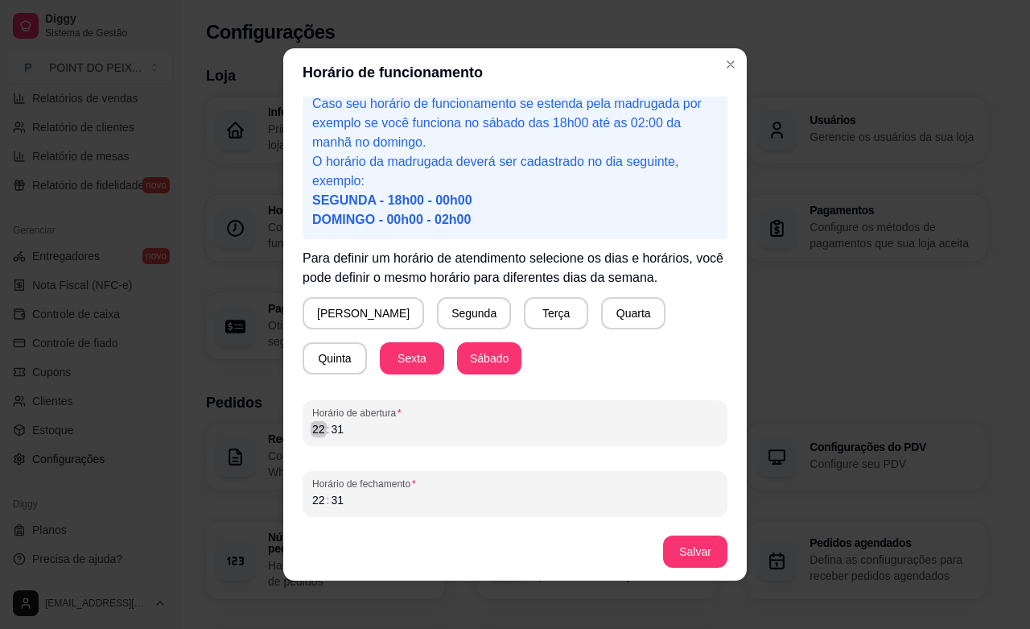
click at [325, 432] on div ":" at bounding box center [328, 429] width 6 height 16
click at [325, 496] on div ":" at bounding box center [328, 500] width 6 height 16
click at [329, 503] on div "31" at bounding box center [337, 500] width 16 height 16
click at [675, 543] on button "Salvar" at bounding box center [695, 551] width 64 height 32
click at [325, 496] on div ":" at bounding box center [328, 500] width 6 height 16
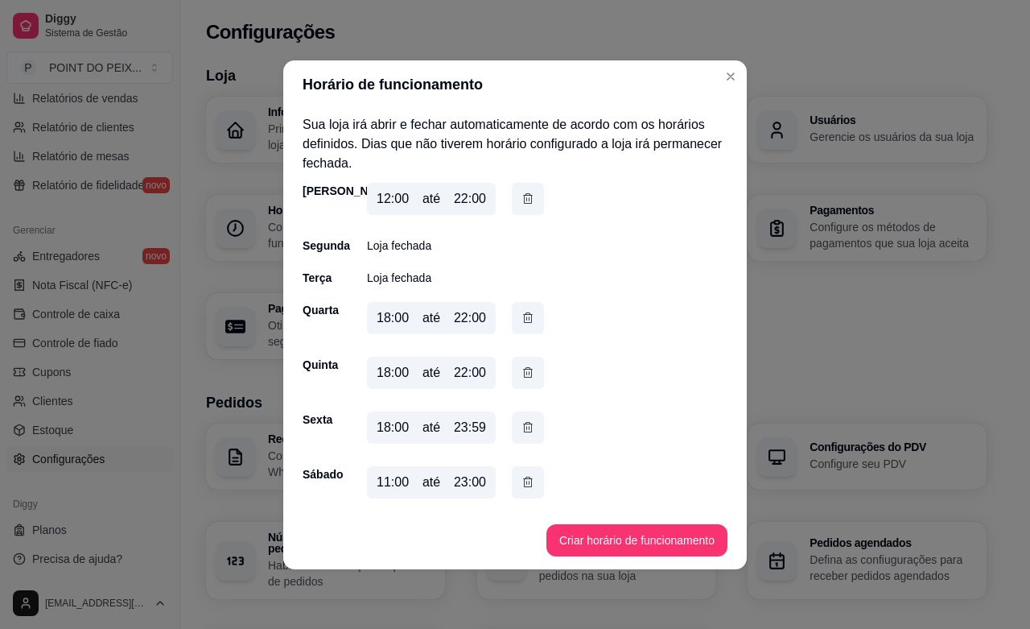
click at [477, 483] on div "23:00" at bounding box center [470, 482] width 32 height 19
click at [633, 539] on button "Criar horário de funcionamento" at bounding box center [637, 540] width 181 height 32
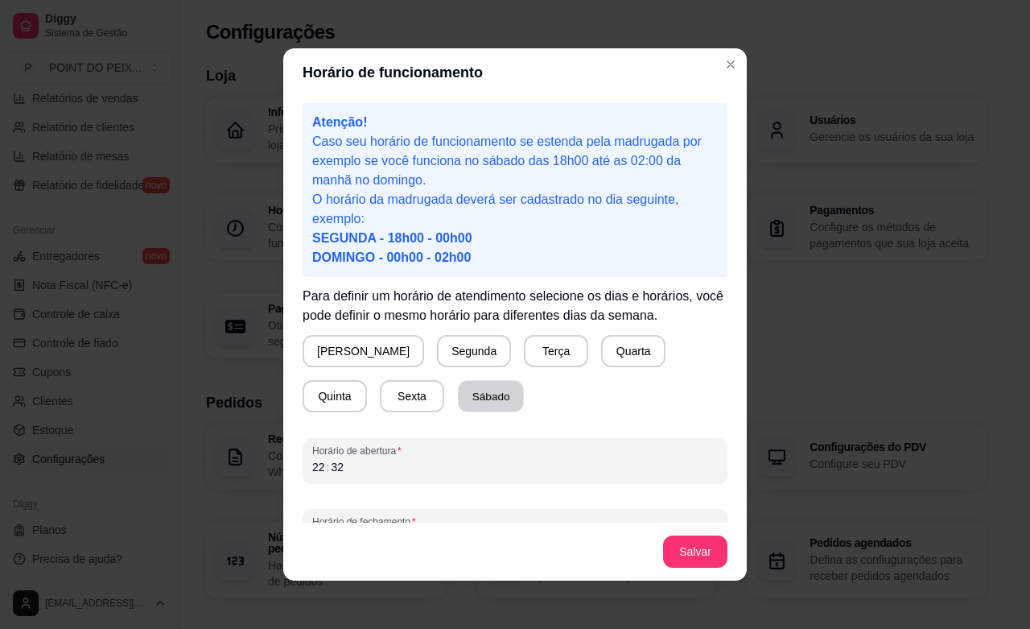
click at [458, 400] on button "Sábado" at bounding box center [491, 396] width 66 height 31
click at [312, 469] on div "22" at bounding box center [319, 467] width 16 height 16
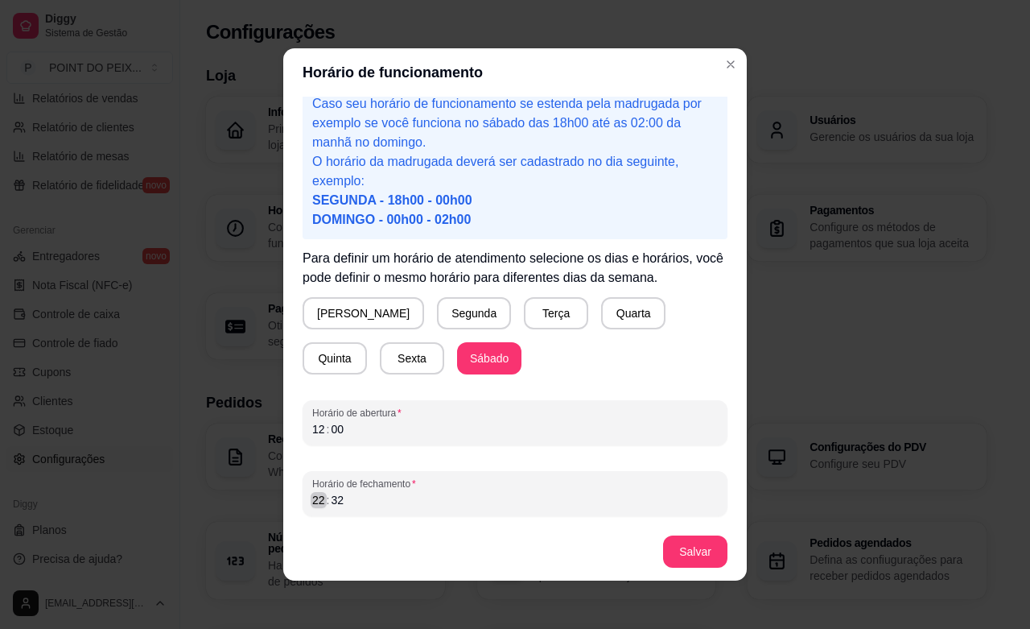
click at [312, 493] on div "22" at bounding box center [319, 500] width 16 height 16
click at [699, 548] on button "Salvar" at bounding box center [695, 551] width 64 height 32
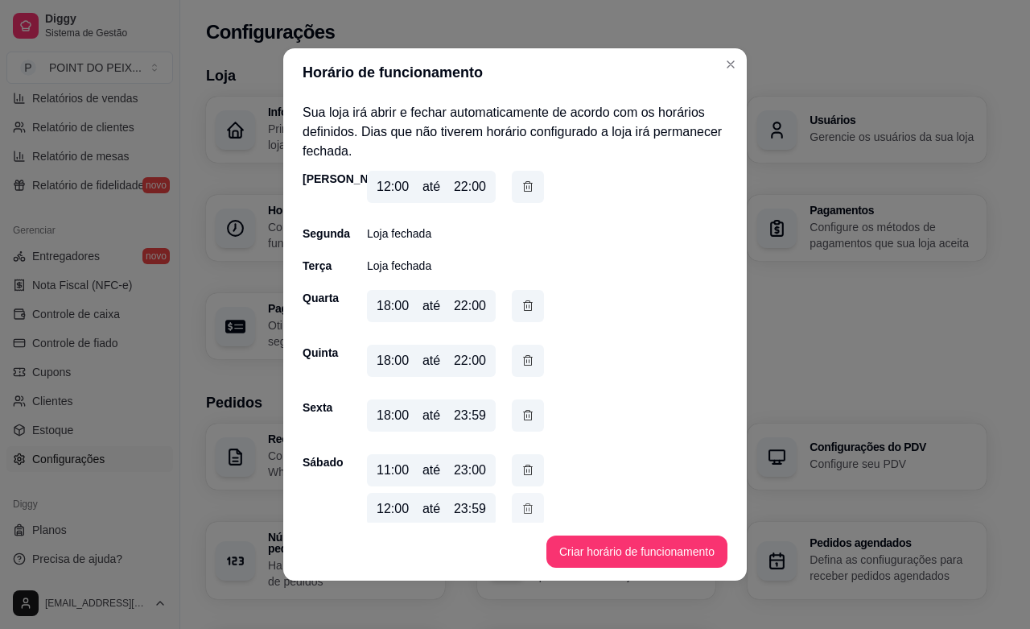
click at [522, 510] on icon "button" at bounding box center [528, 509] width 13 height 18
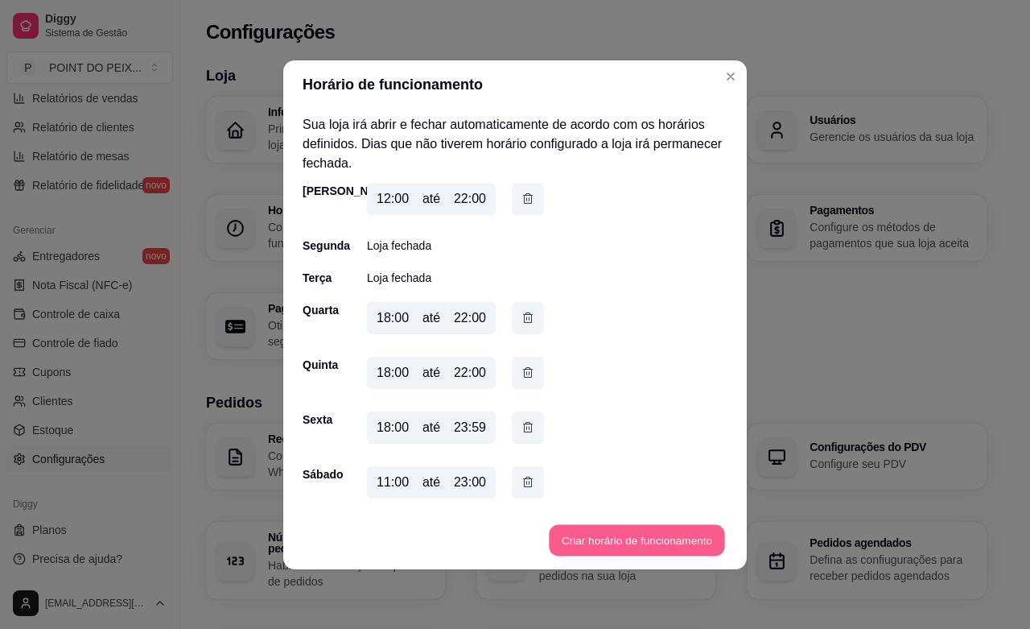
click at [584, 543] on button "Criar horário de funcionamento" at bounding box center [636, 539] width 175 height 31
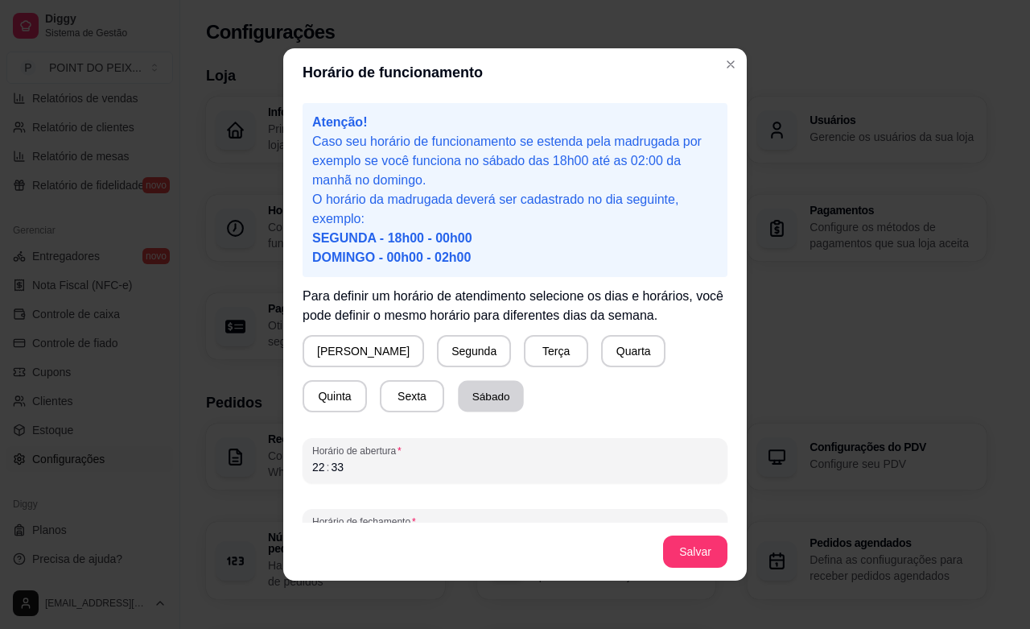
click at [458, 401] on button "Sábado" at bounding box center [491, 396] width 66 height 31
click at [311, 468] on div "22" at bounding box center [319, 467] width 16 height 16
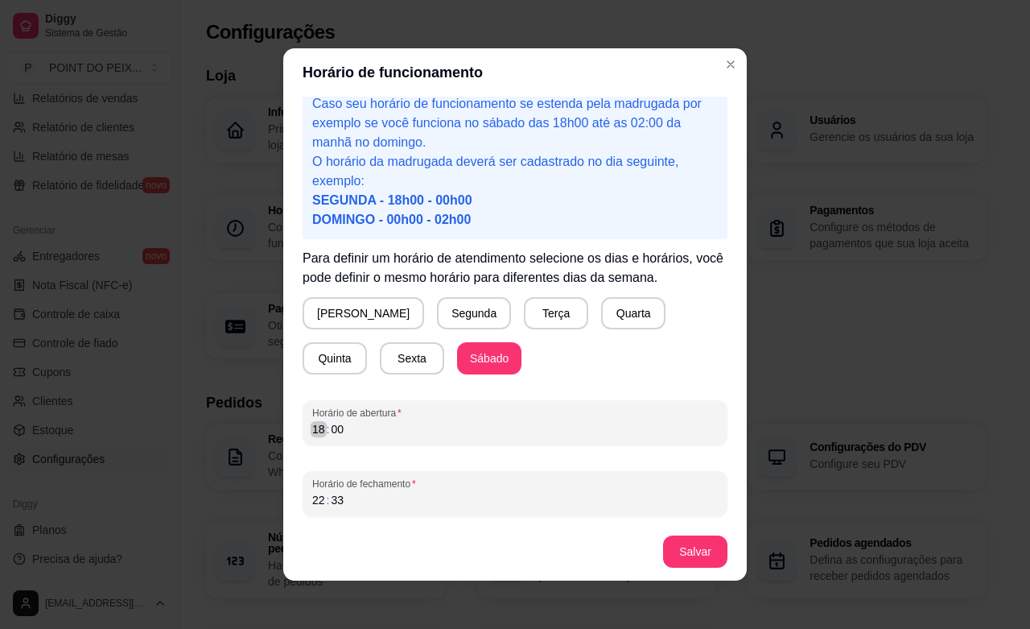
click at [312, 425] on div "18" at bounding box center [319, 429] width 16 height 16
click at [312, 495] on div "22" at bounding box center [319, 500] width 16 height 16
click at [669, 538] on button "Salvar" at bounding box center [695, 551] width 64 height 32
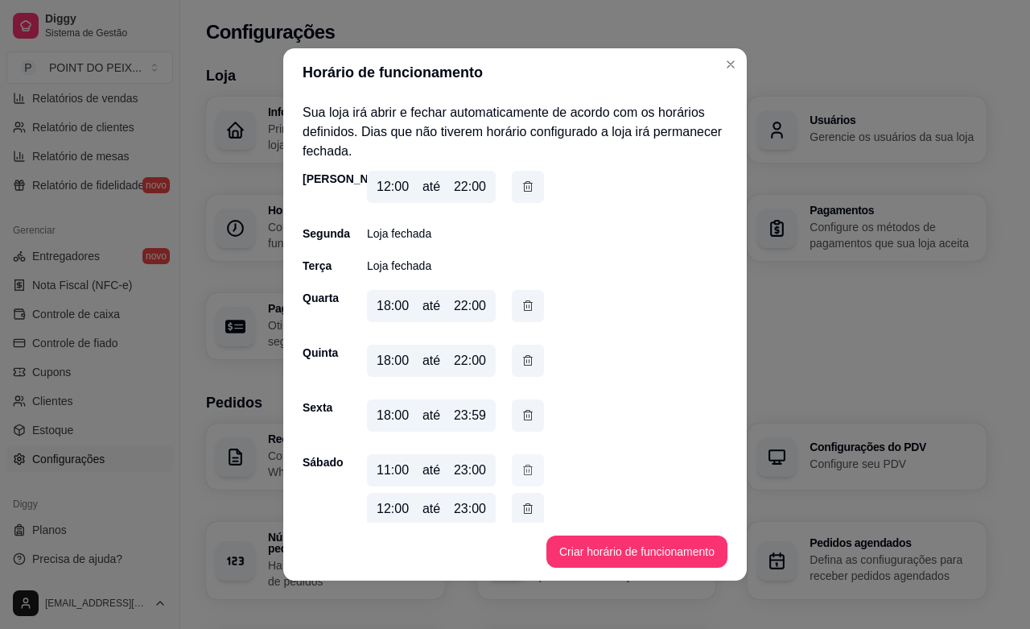
click at [524, 473] on icon "button" at bounding box center [528, 470] width 13 height 18
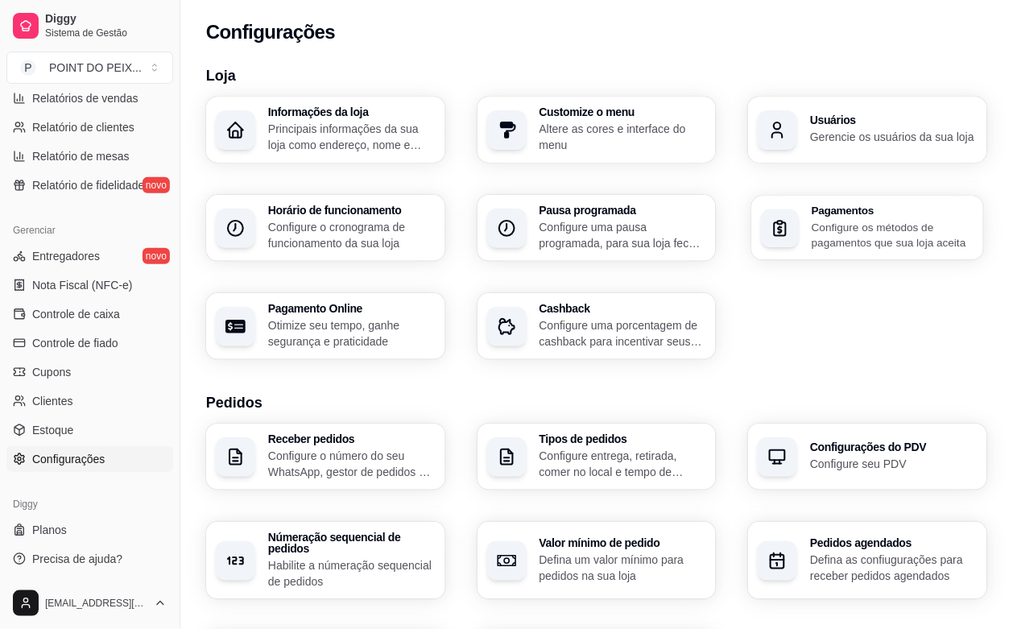
click at [882, 216] on div "Pagamentos Configure os métodos de pagamentos que sua loja aceita" at bounding box center [892, 227] width 162 height 45
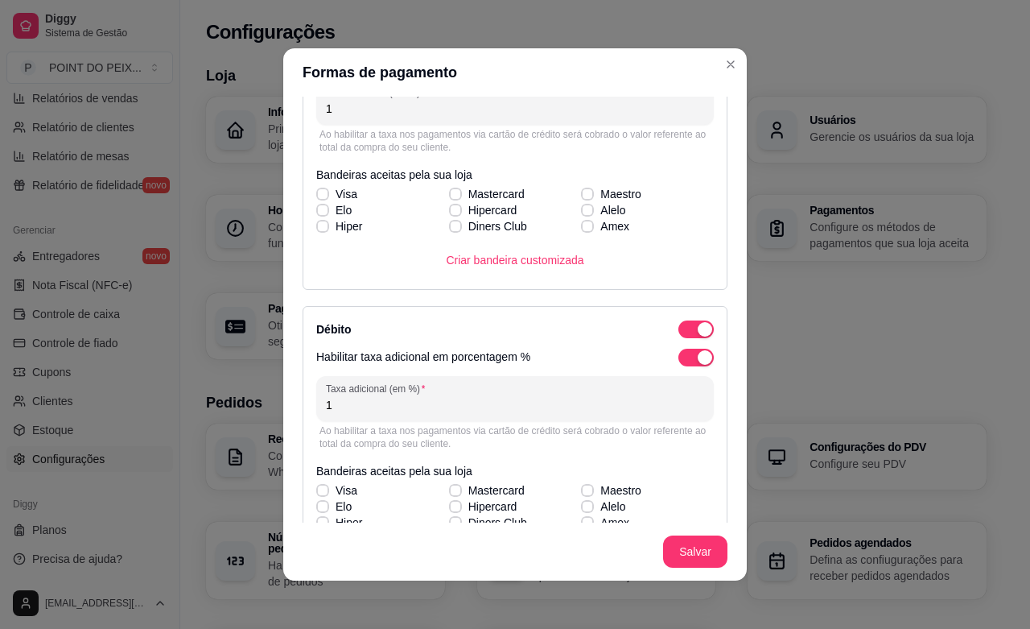
scroll to position [403, 0]
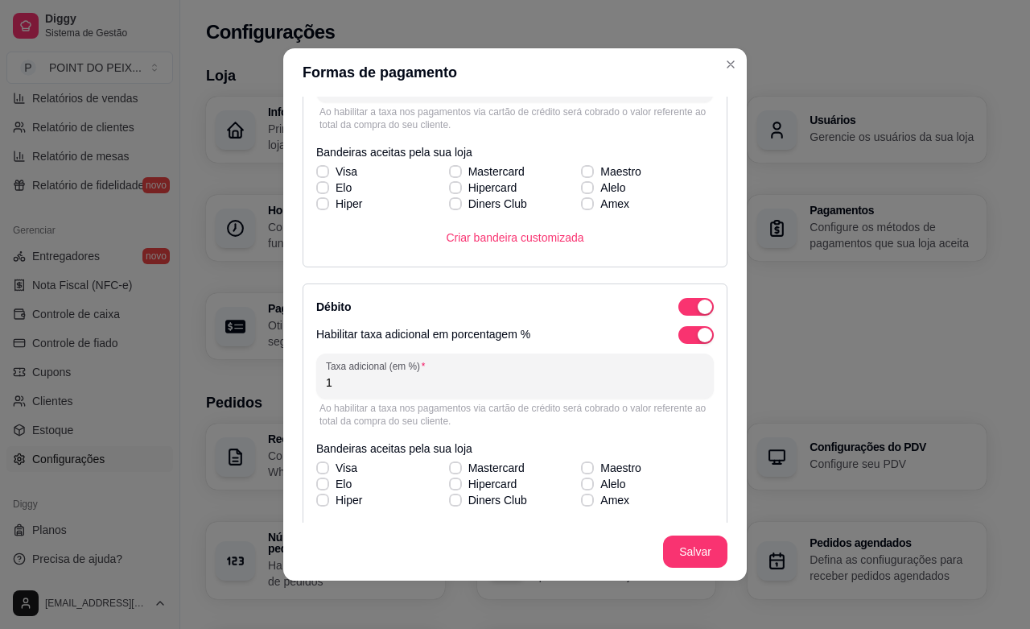
drag, startPoint x: 330, startPoint y: 388, endPoint x: 314, endPoint y: 391, distance: 16.4
click at [316, 391] on div "Taxa adicional (em %) 1" at bounding box center [515, 375] width 398 height 45
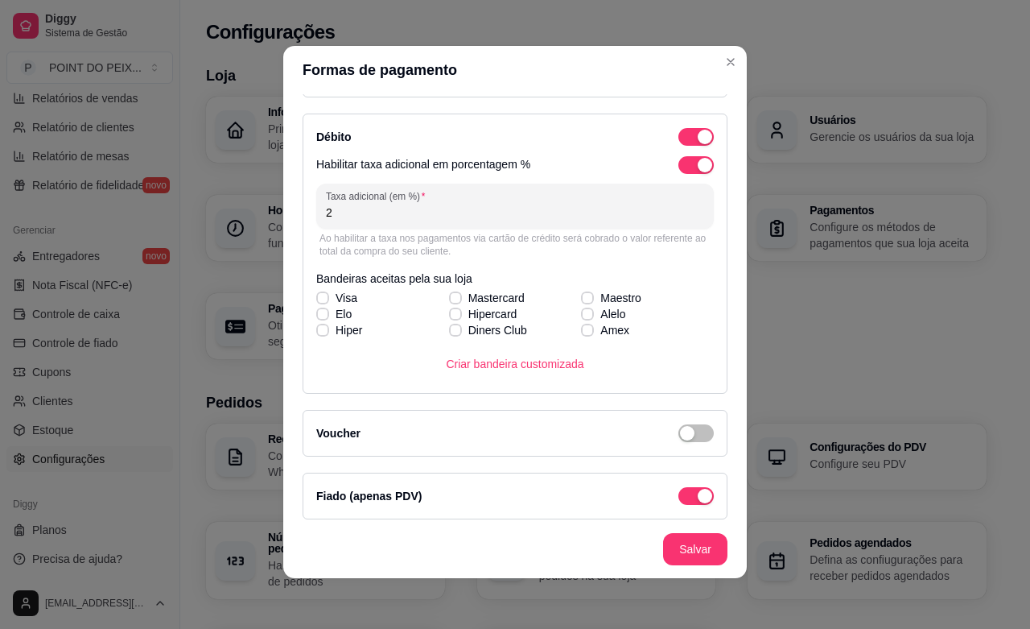
scroll to position [577, 0]
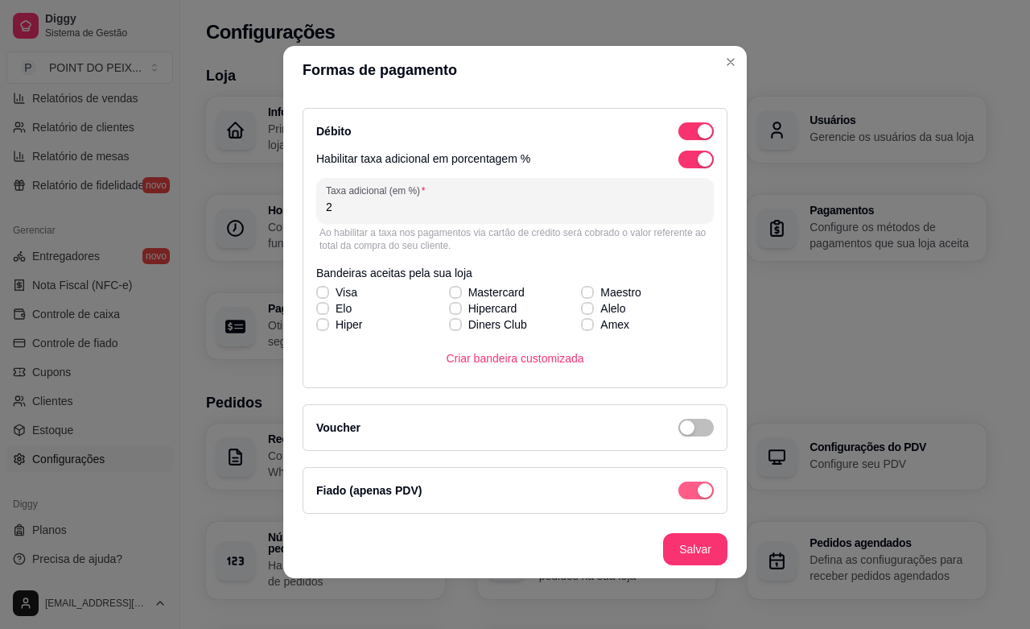
click at [698, 487] on div "button" at bounding box center [705, 490] width 14 height 14
click at [679, 488] on span "button" at bounding box center [696, 490] width 35 height 18
drag, startPoint x: 328, startPoint y: 200, endPoint x: 310, endPoint y: 200, distance: 17.7
click at [316, 200] on div "Taxa adicional (em %) 2" at bounding box center [515, 200] width 398 height 45
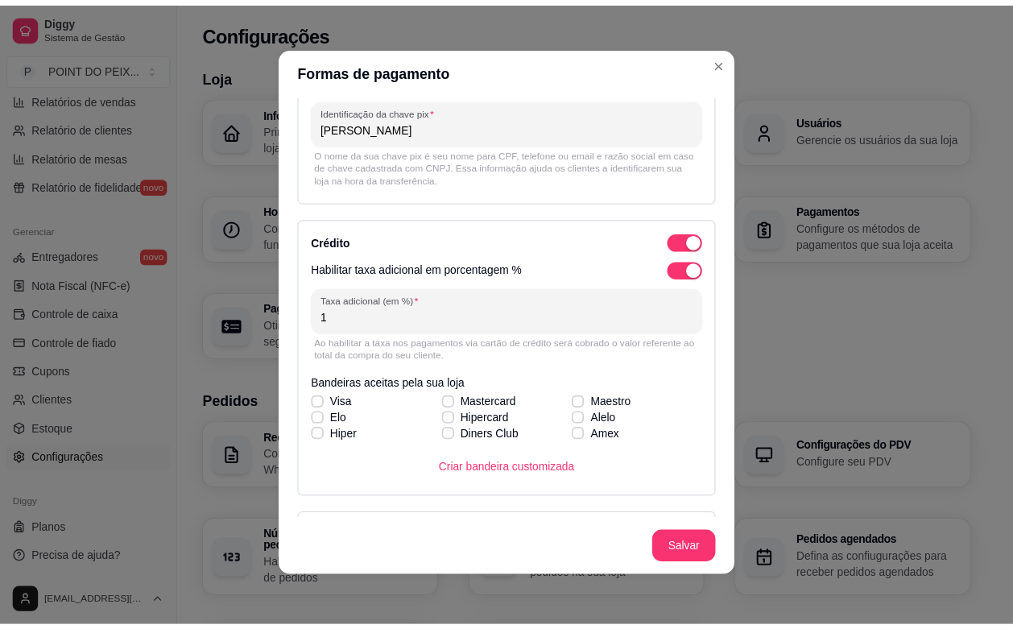
scroll to position [0, 0]
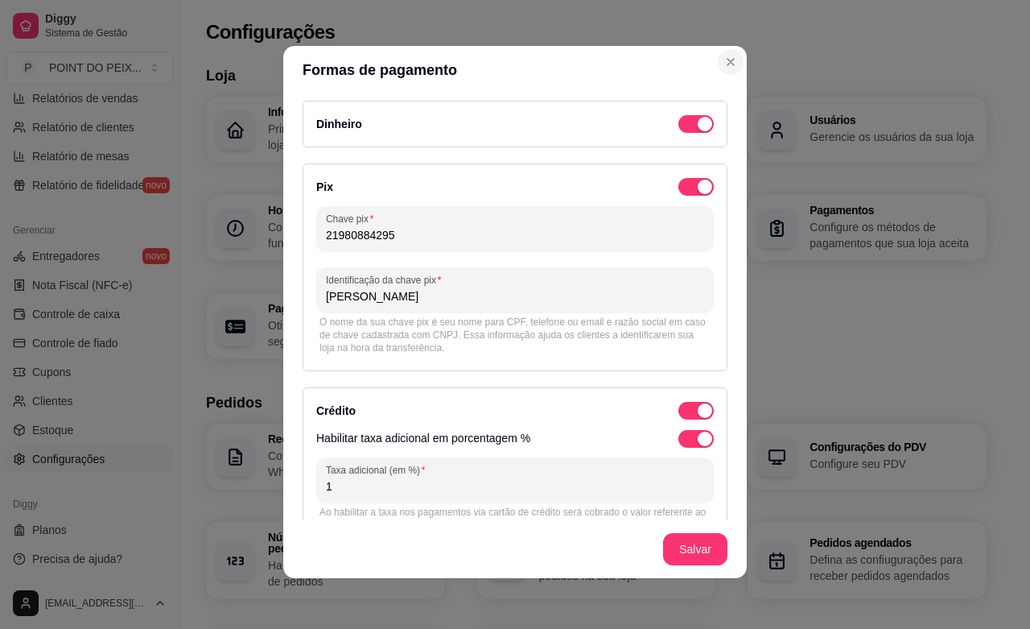
type input "1"
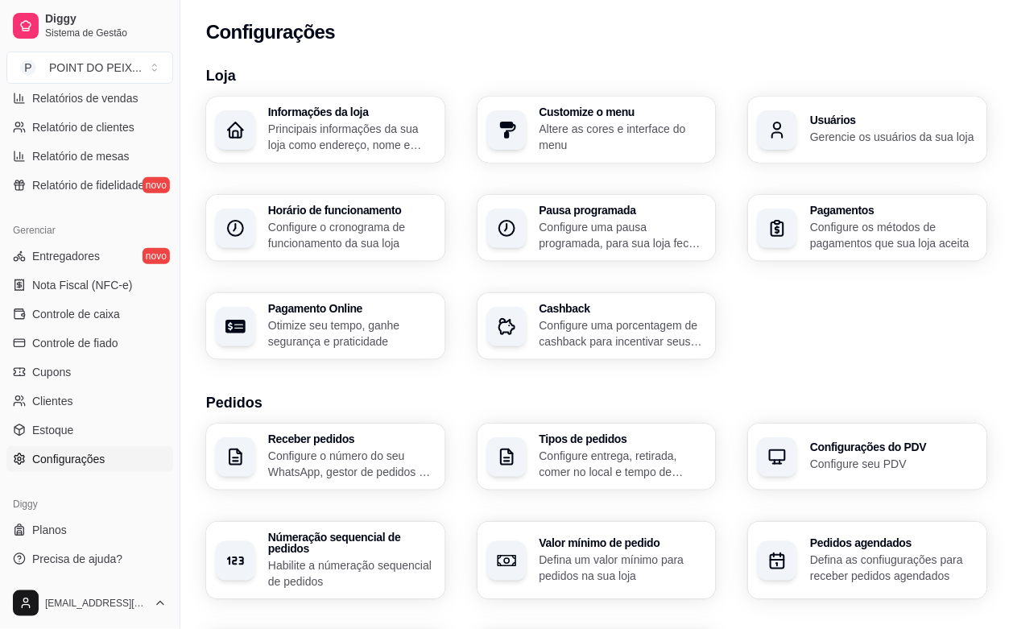
click at [907, 229] on p "Configure os métodos de pagamentos que sua loja aceita" at bounding box center [893, 235] width 167 height 32
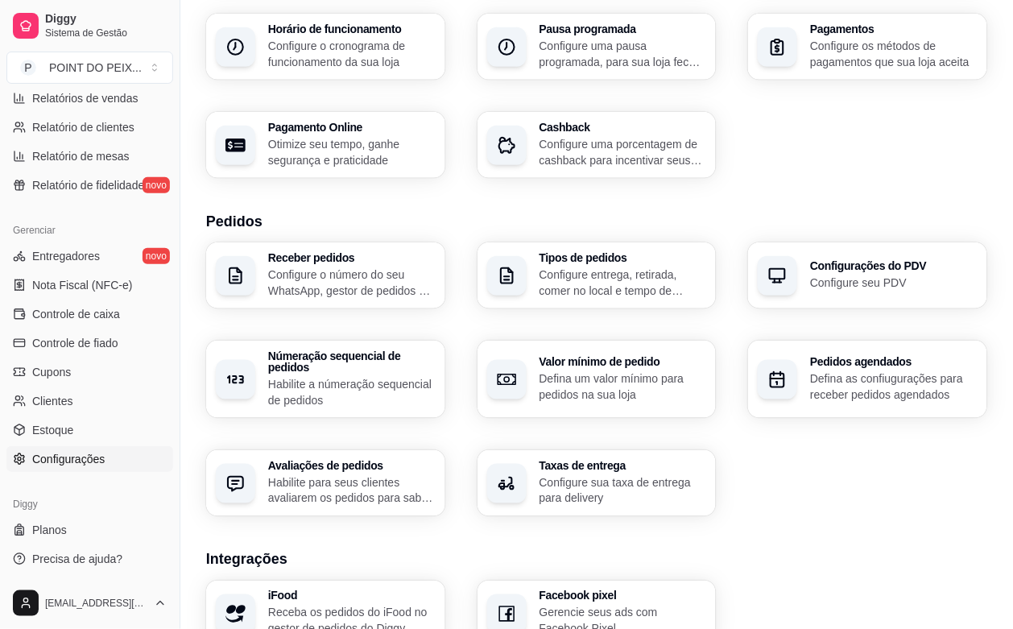
scroll to position [201, 0]
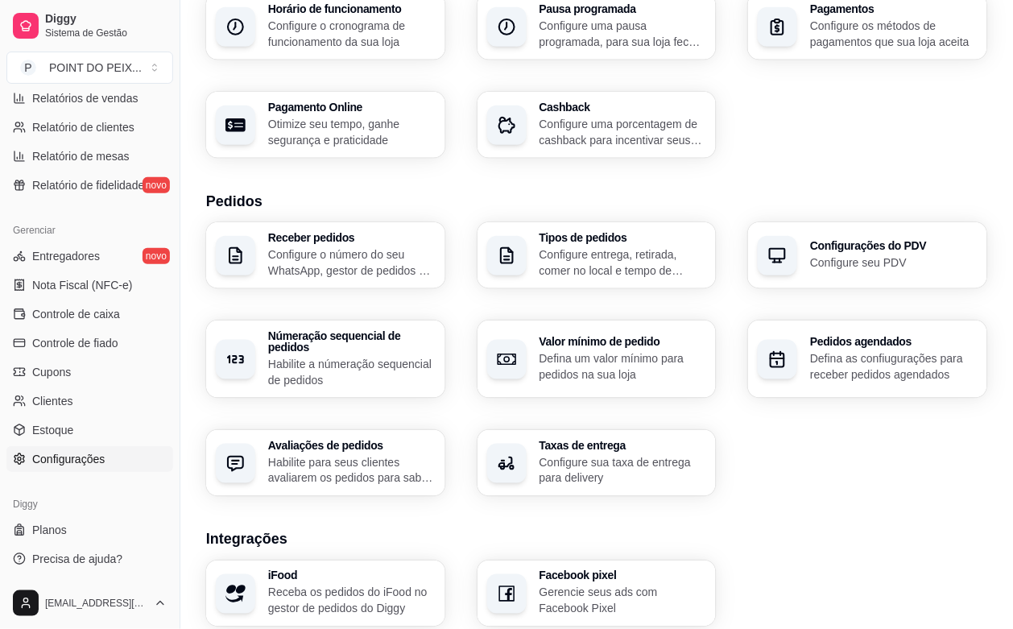
click at [308, 250] on p "Configure o número do seu WhatsApp, gestor de pedidos e outros" at bounding box center [351, 262] width 167 height 32
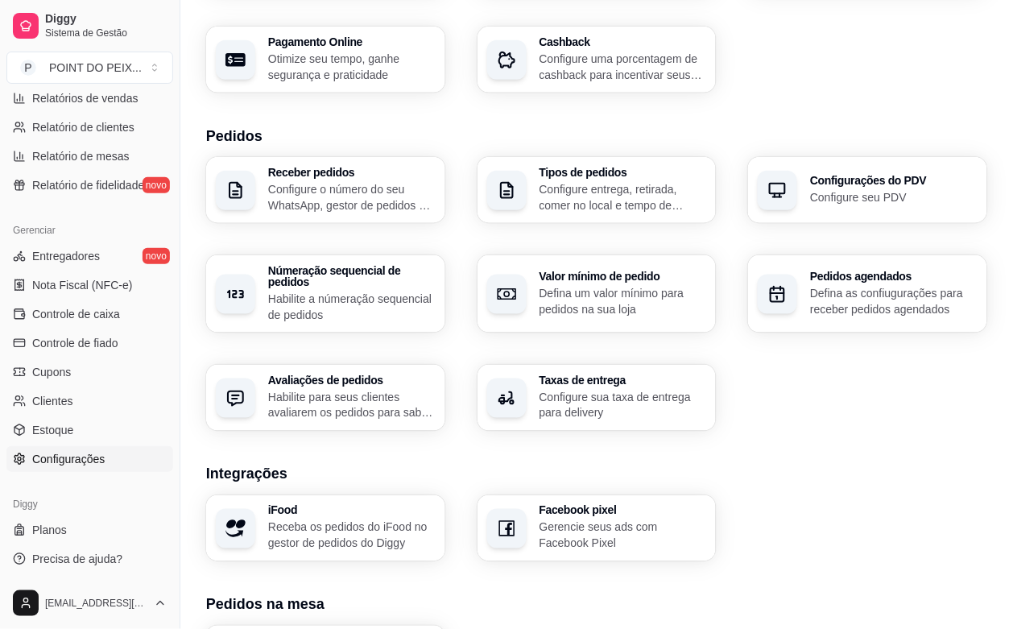
scroll to position [302, 0]
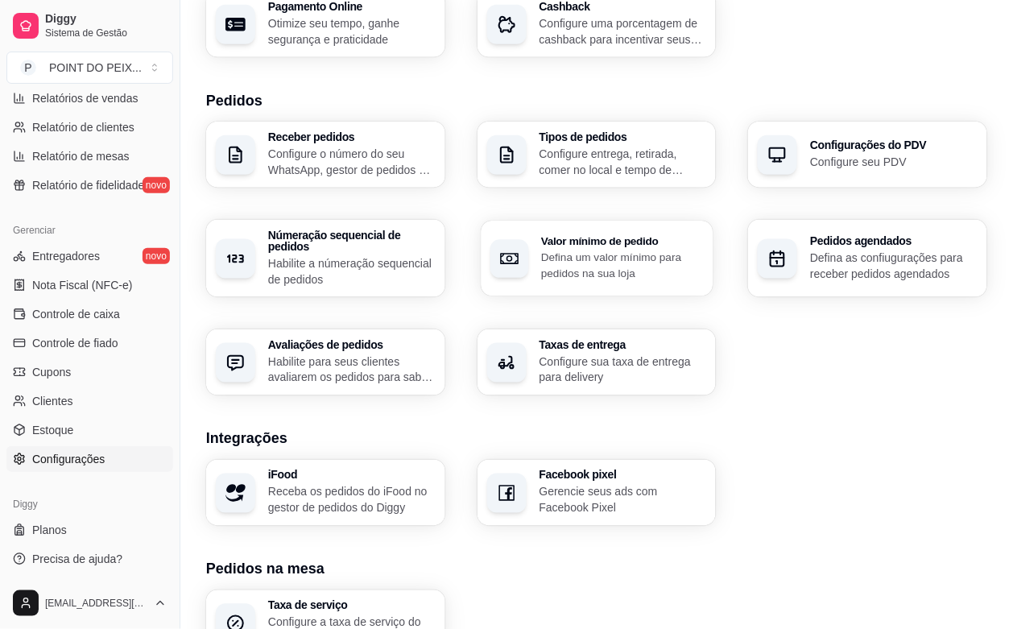
click at [644, 271] on p "Defina um valor mínimo para pedidos na sua loja" at bounding box center [622, 265] width 162 height 31
click at [365, 262] on p "Habilite a númeração sequencial de pedidos" at bounding box center [351, 271] width 167 height 32
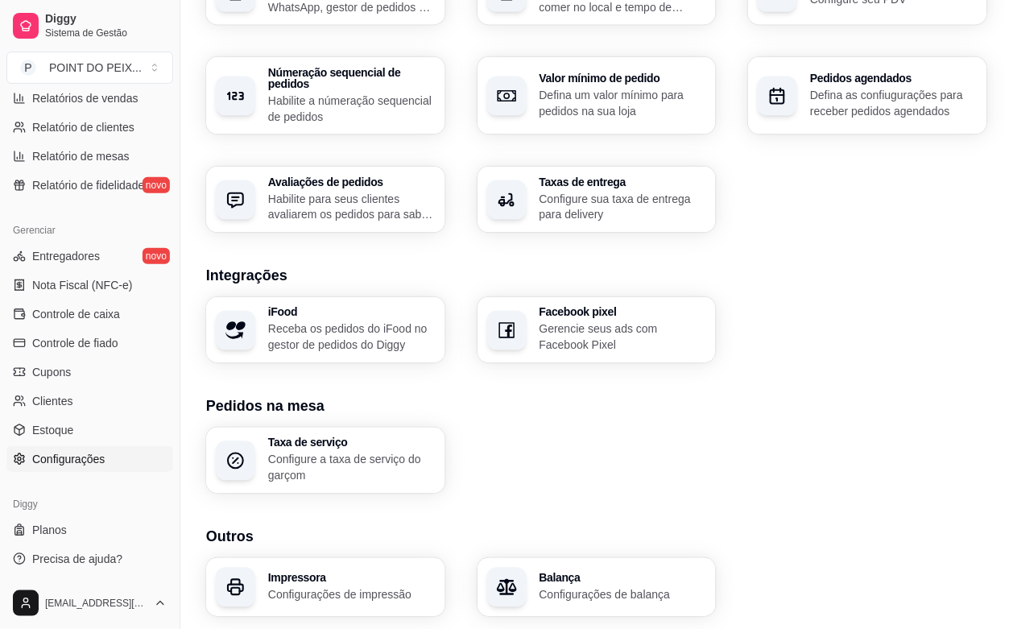
scroll to position [503, 0]
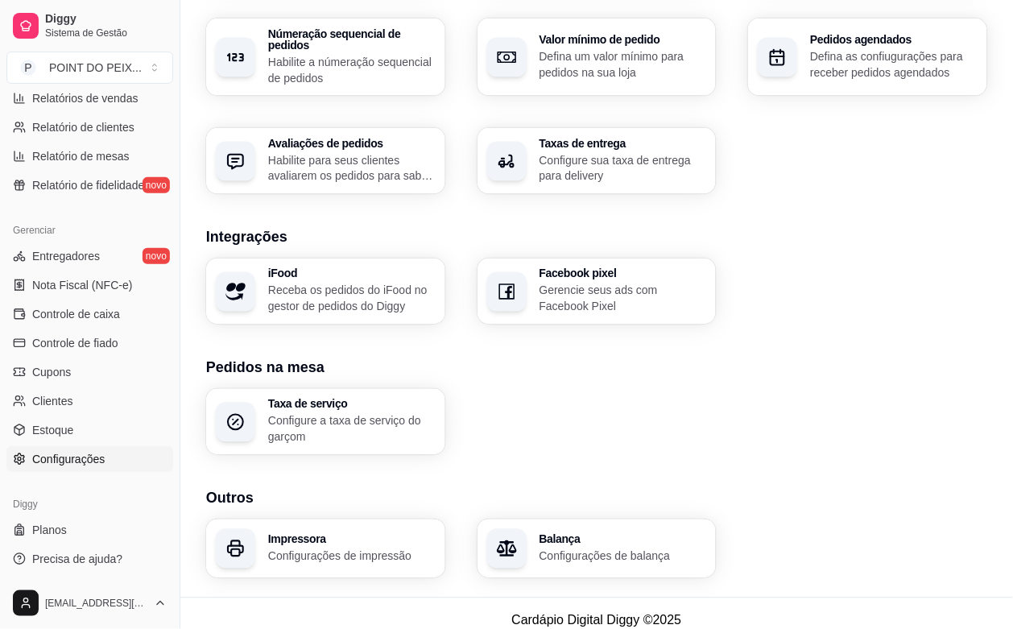
click at [326, 299] on p "Receba os pedidos do iFood no gestor de pedidos do Diggy" at bounding box center [351, 299] width 167 height 32
click at [650, 302] on p "Gerencie seus ads com Facebook Pixel" at bounding box center [622, 299] width 167 height 32
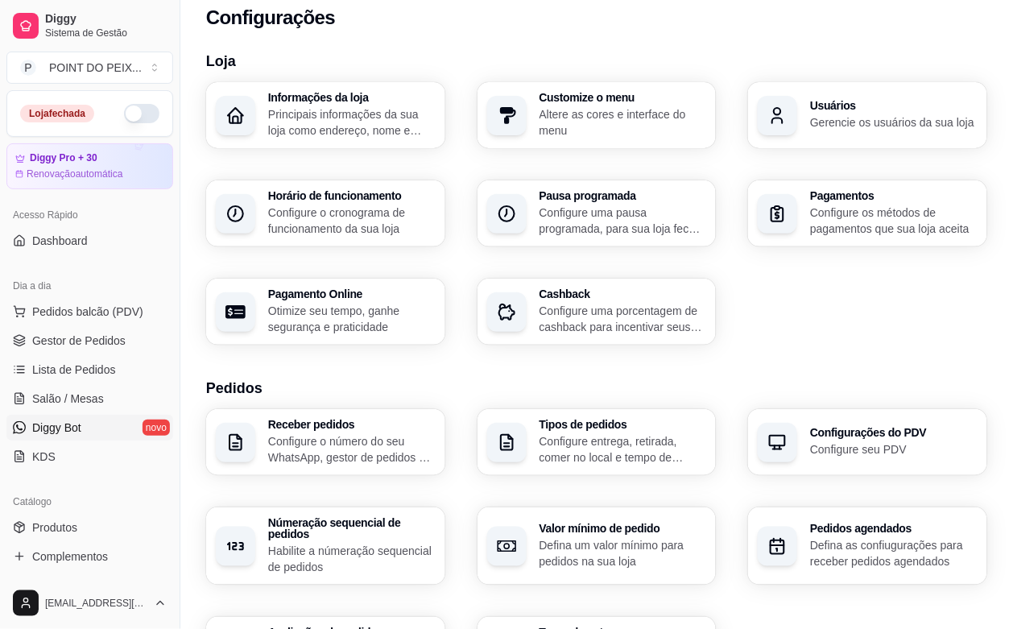
scroll to position [0, 0]
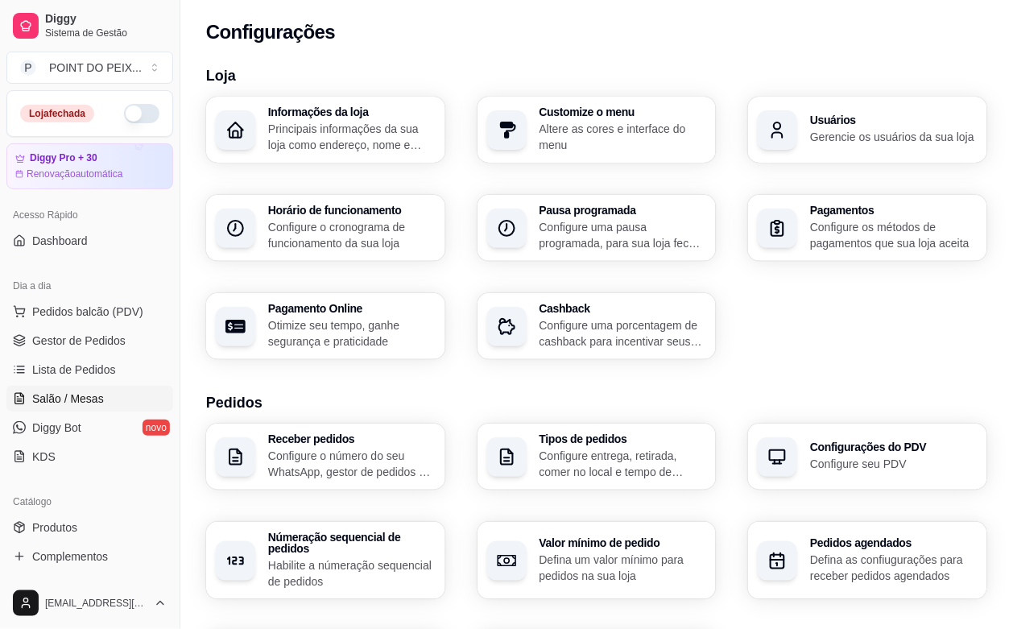
click at [85, 399] on span "Salão / Mesas" at bounding box center [68, 398] width 72 height 16
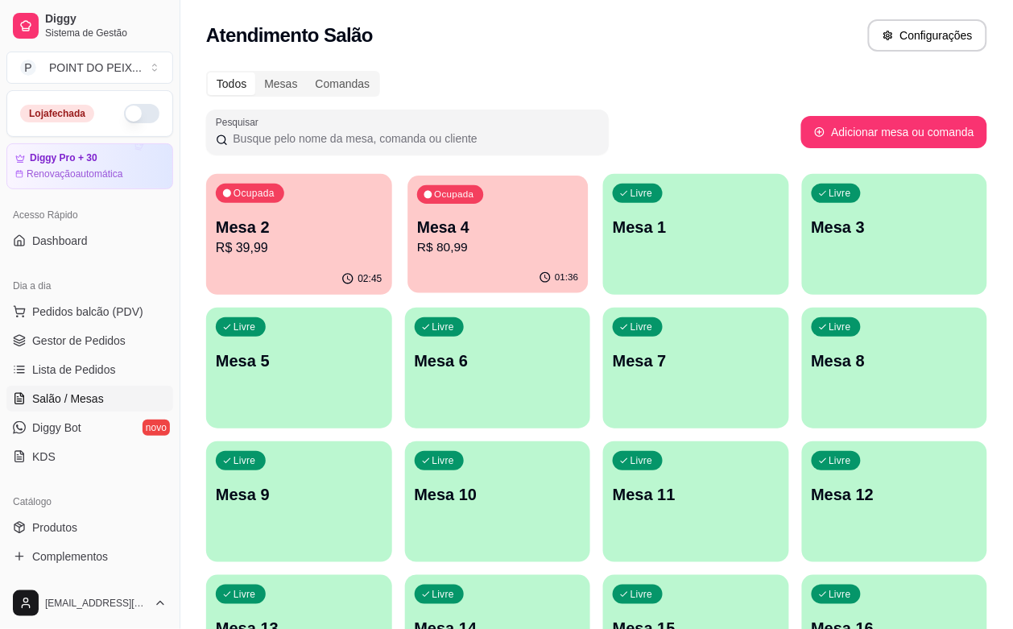
click at [465, 267] on div "01:36" at bounding box center [497, 277] width 180 height 31
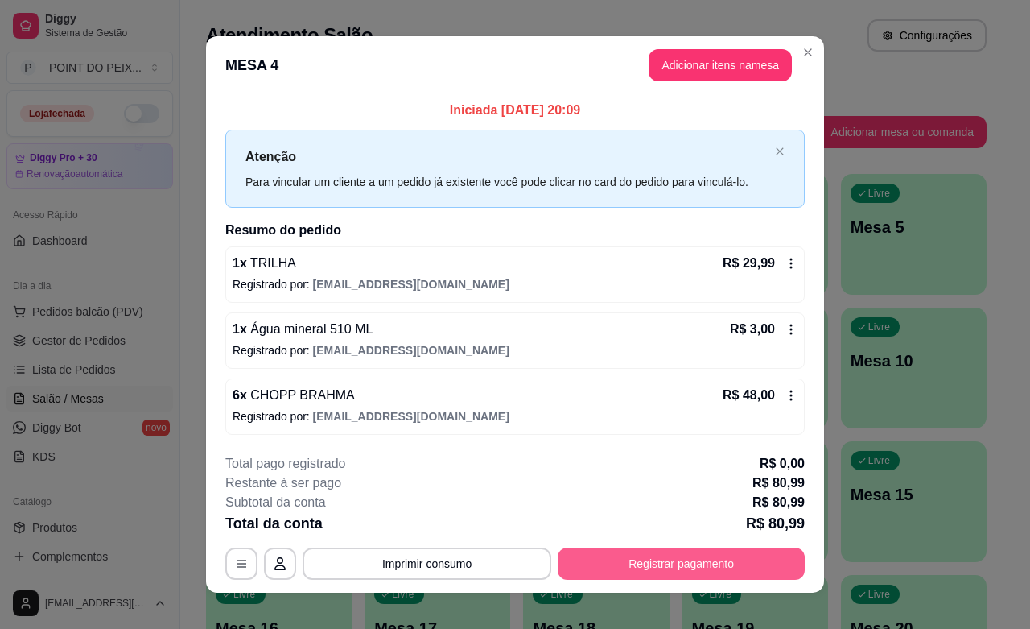
click at [625, 556] on button "Registrar pagamento" at bounding box center [681, 563] width 247 height 32
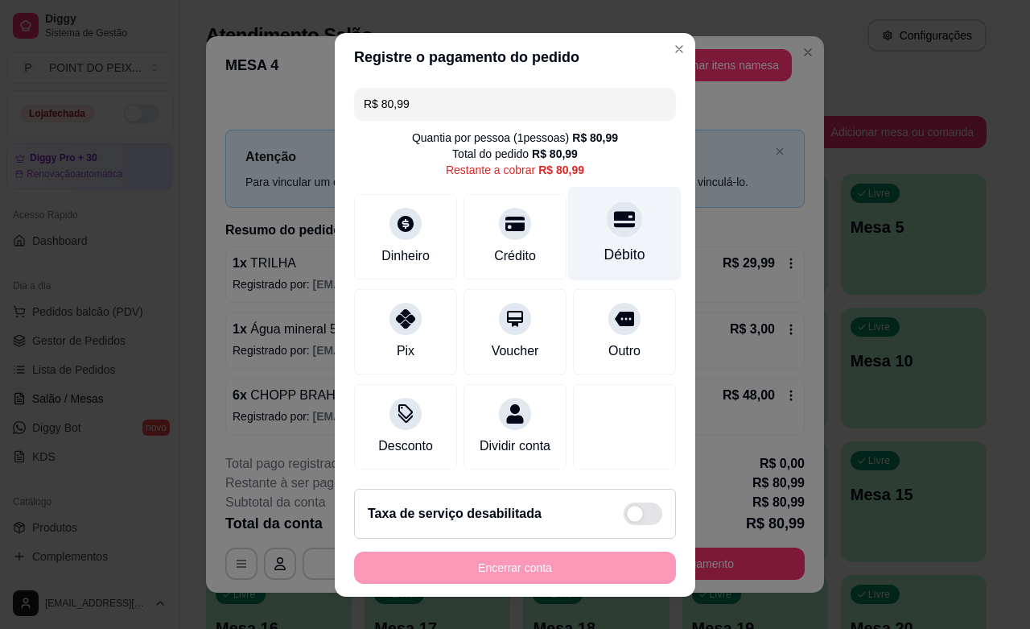
click at [605, 244] on div "Débito" at bounding box center [625, 254] width 41 height 21
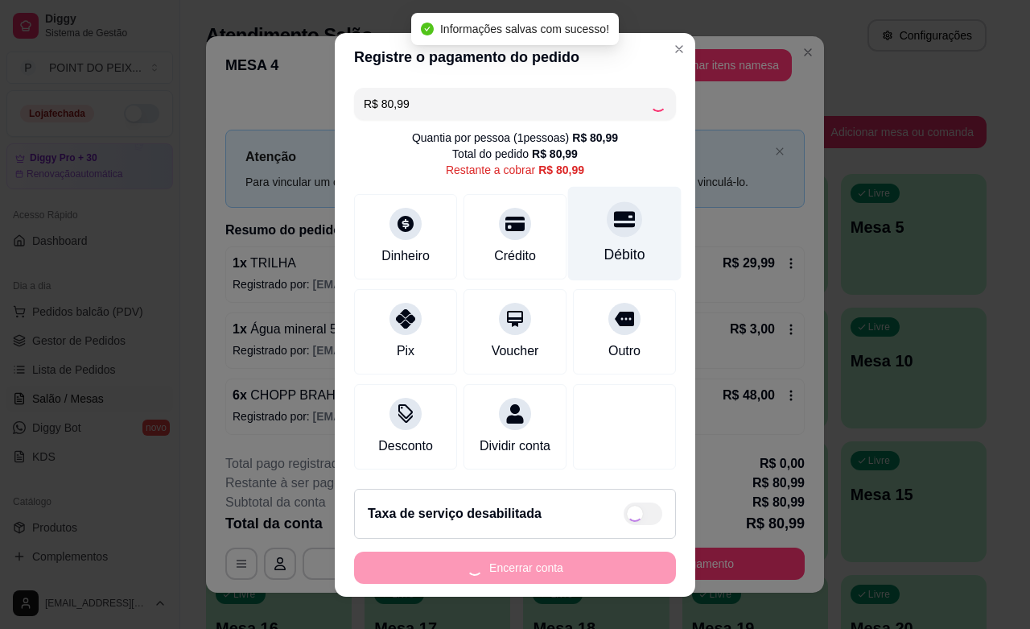
type input "R$ 0,00"
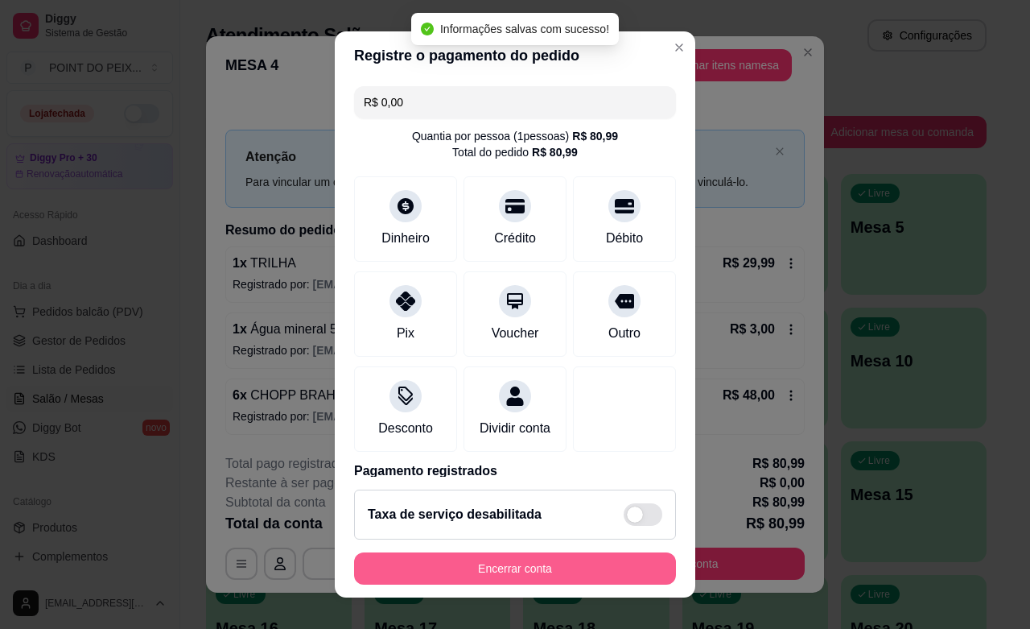
click at [516, 577] on button "Encerrar conta" at bounding box center [515, 568] width 322 height 32
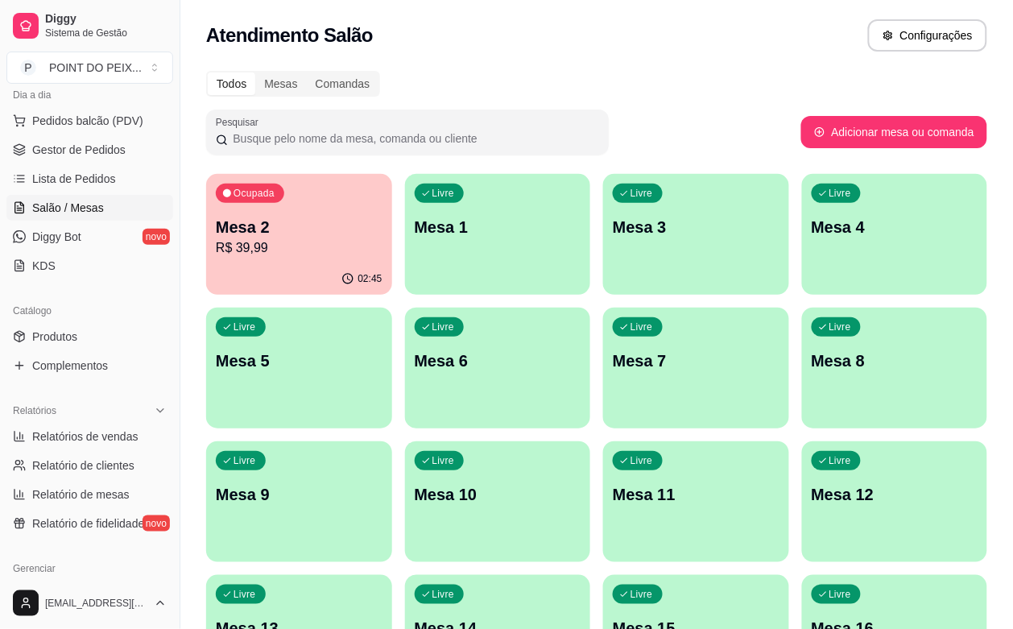
scroll to position [201, 0]
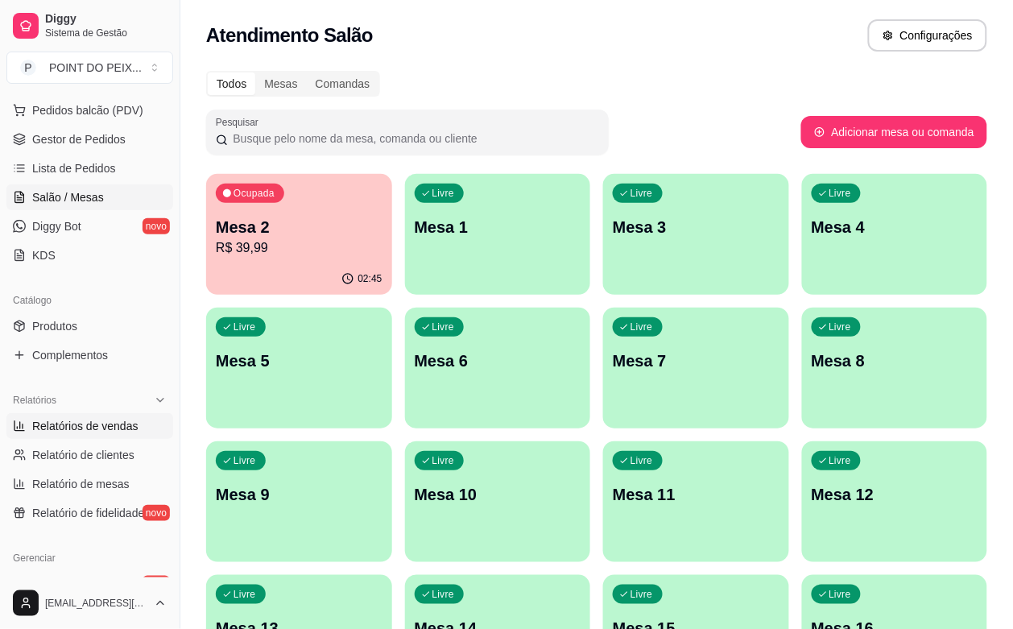
click at [81, 423] on span "Relatórios de vendas" at bounding box center [85, 426] width 106 height 16
select select "ALL"
select select "0"
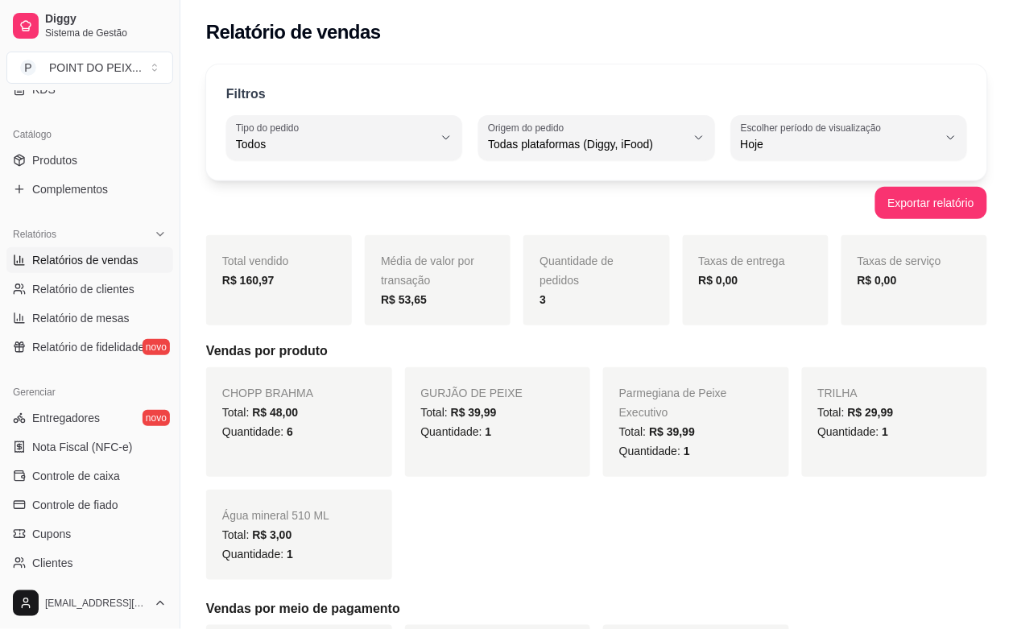
scroll to position [403, 0]
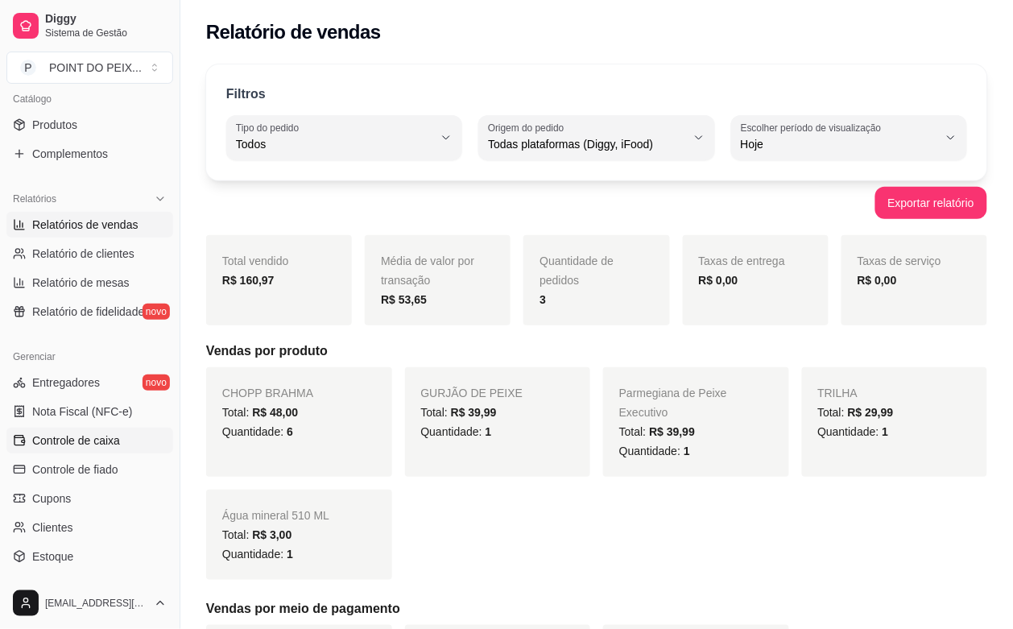
click at [99, 444] on span "Controle de caixa" at bounding box center [76, 440] width 88 height 16
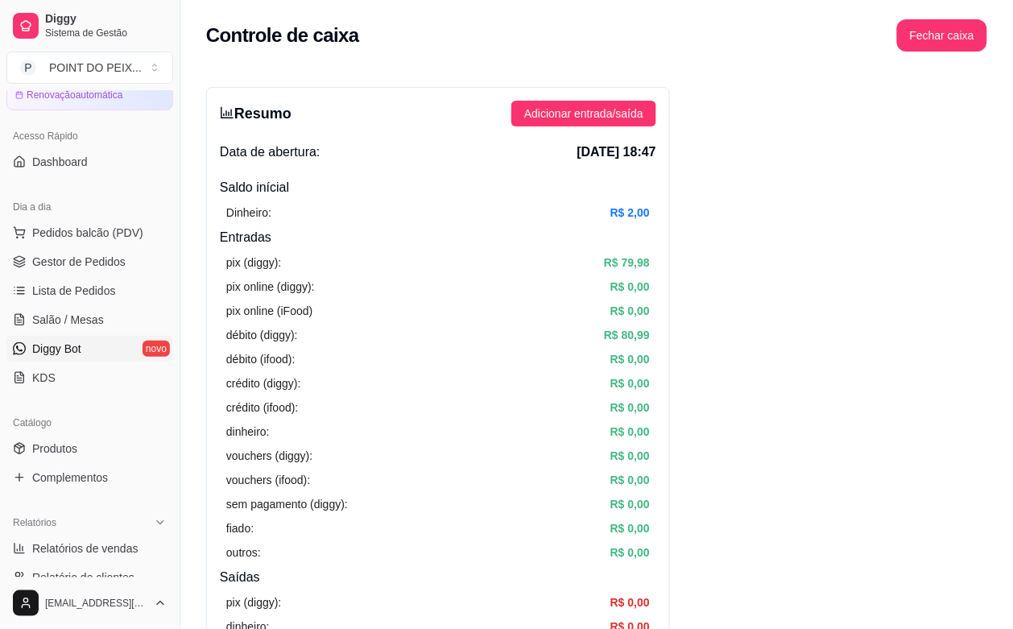
scroll to position [201, 0]
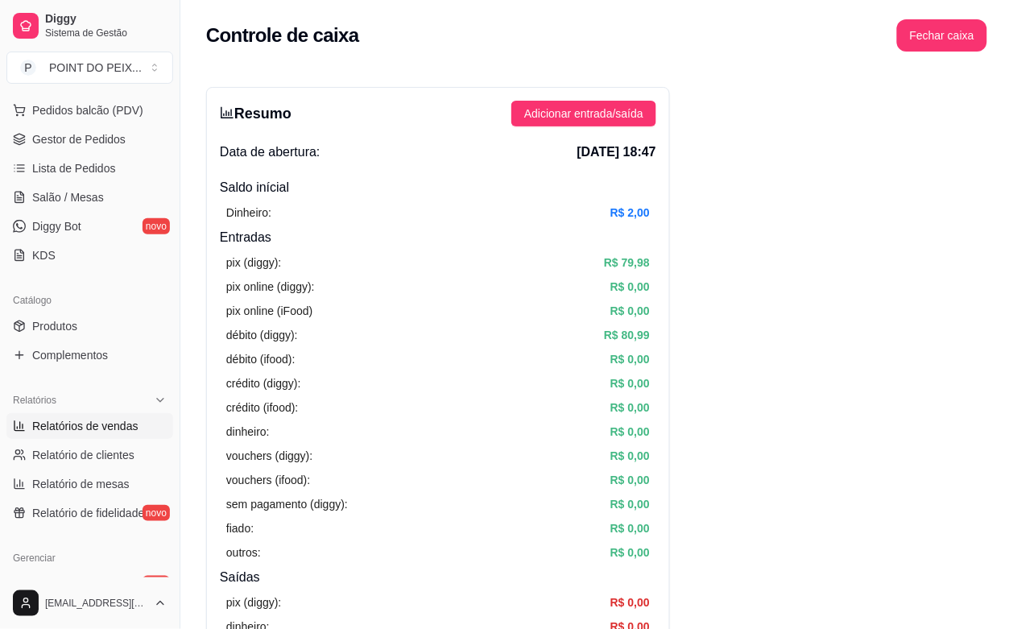
click at [101, 423] on span "Relatórios de vendas" at bounding box center [85, 426] width 106 height 16
select select "ALL"
select select "0"
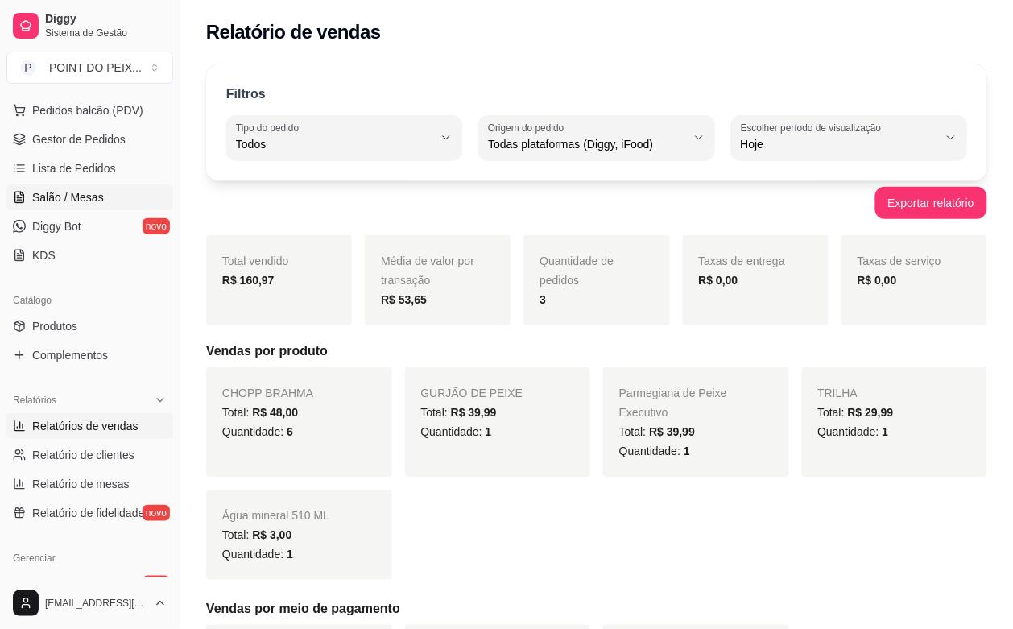
click at [48, 201] on span "Salão / Mesas" at bounding box center [68, 197] width 72 height 16
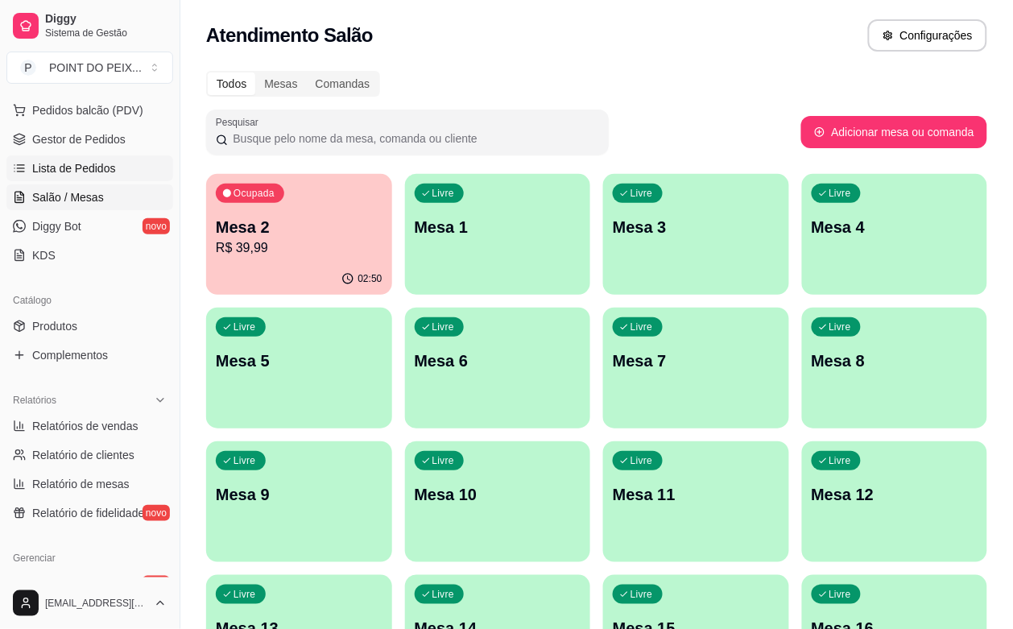
click at [73, 167] on span "Lista de Pedidos" at bounding box center [74, 168] width 84 height 16
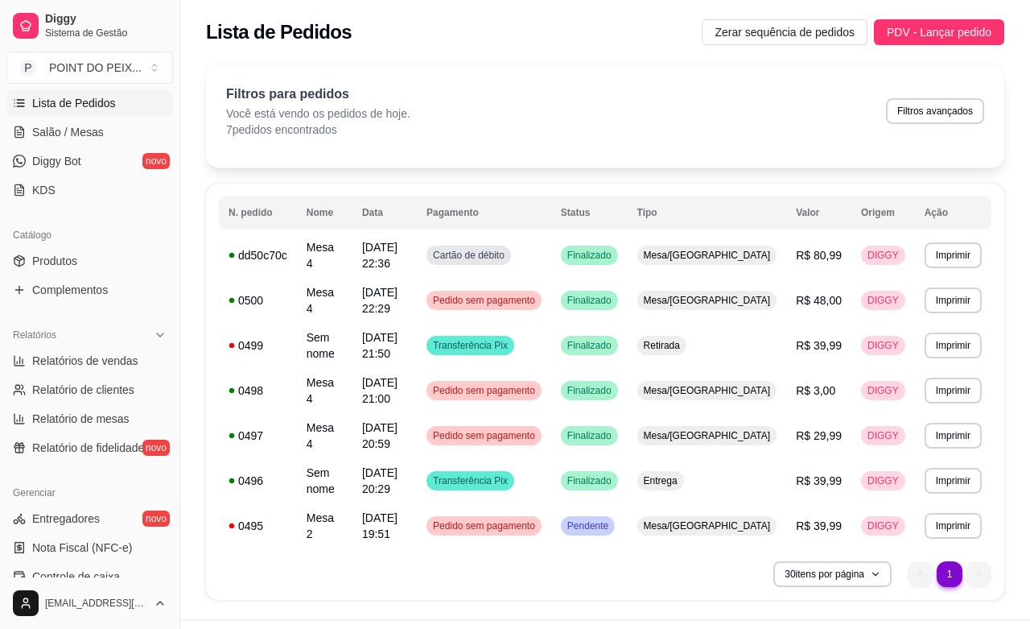
scroll to position [302, 0]
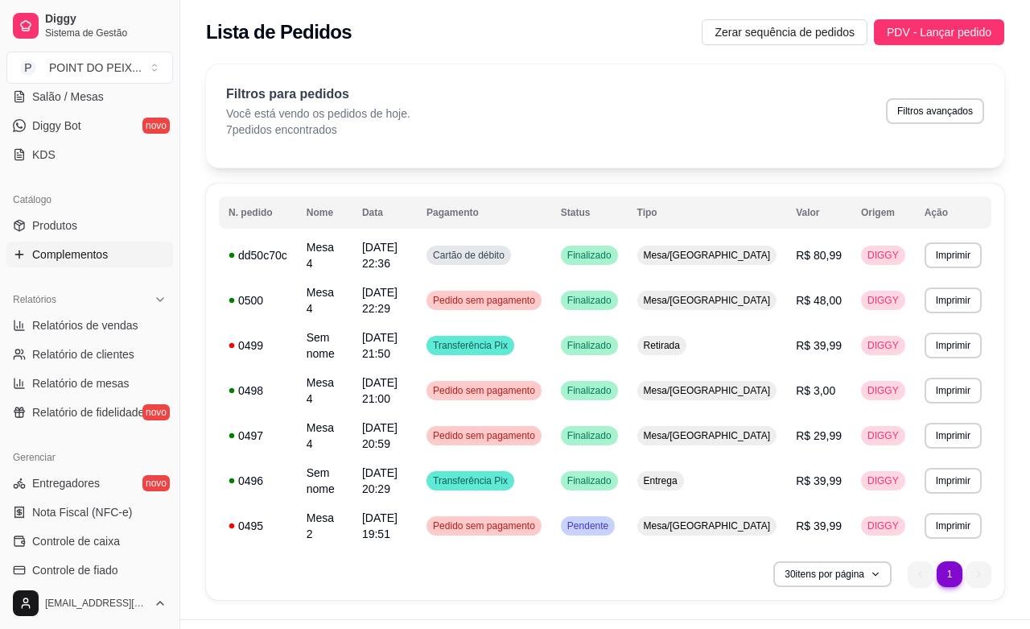
click at [17, 259] on icon at bounding box center [19, 254] width 13 height 13
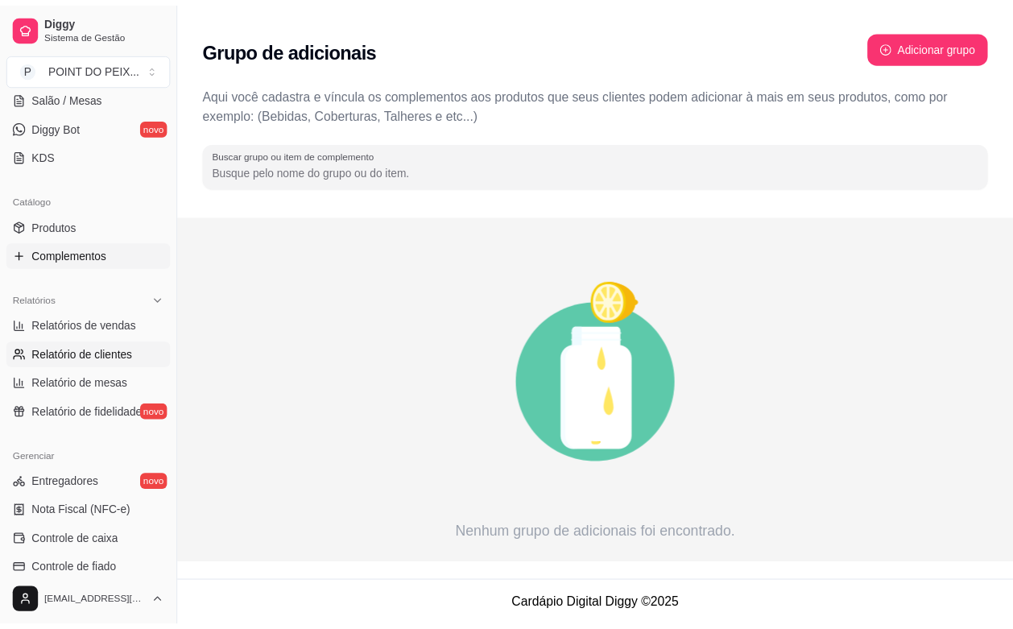
scroll to position [403, 0]
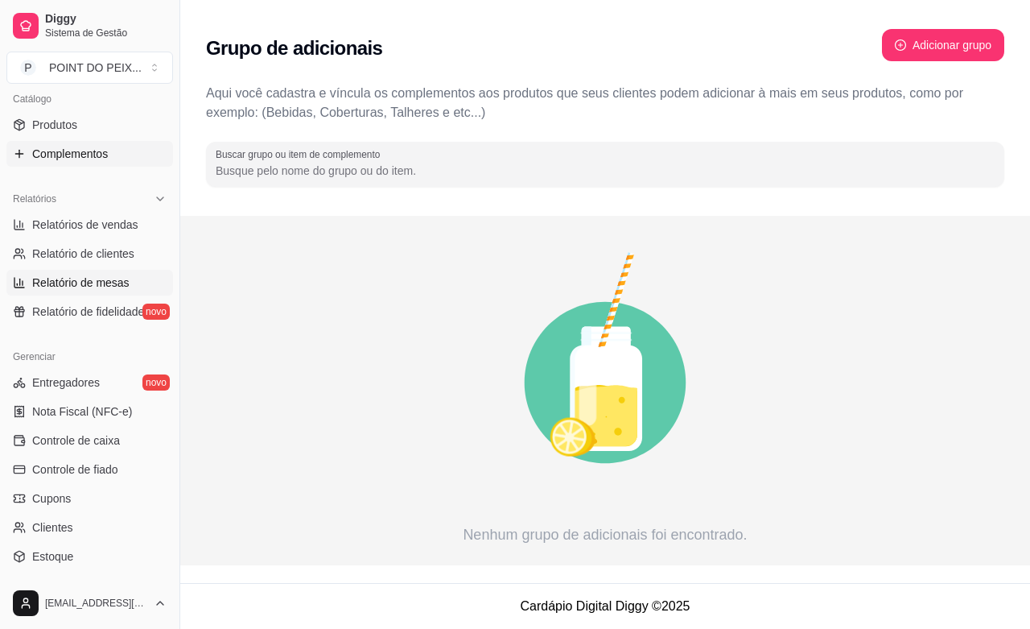
click at [103, 287] on span "Relatório de mesas" at bounding box center [80, 283] width 97 height 16
select select "TOTAL_OF_ORDERS"
select select "7"
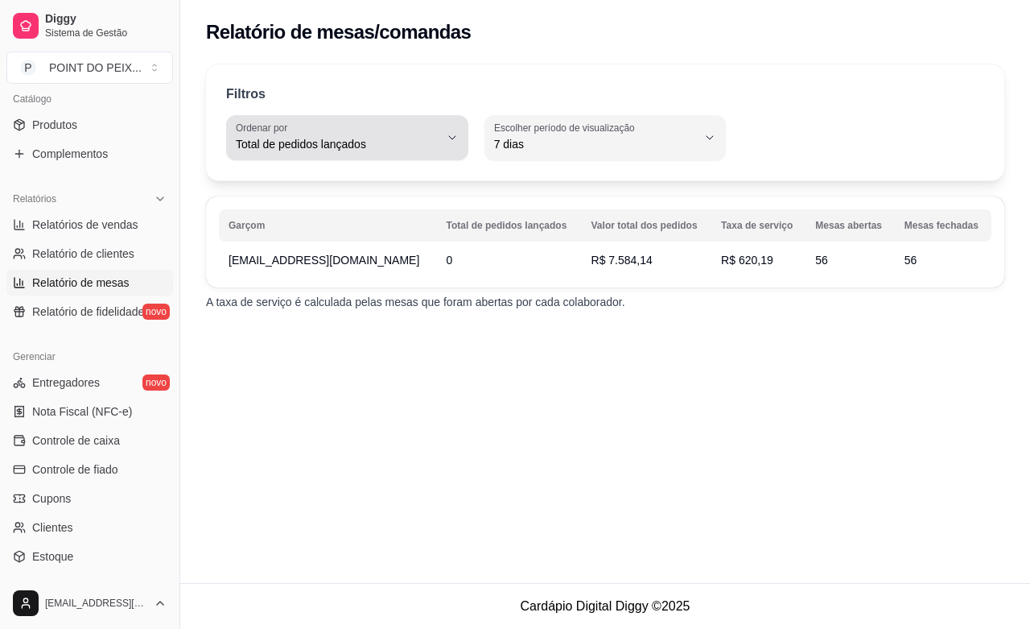
click at [449, 141] on icon "button" at bounding box center [452, 137] width 13 height 13
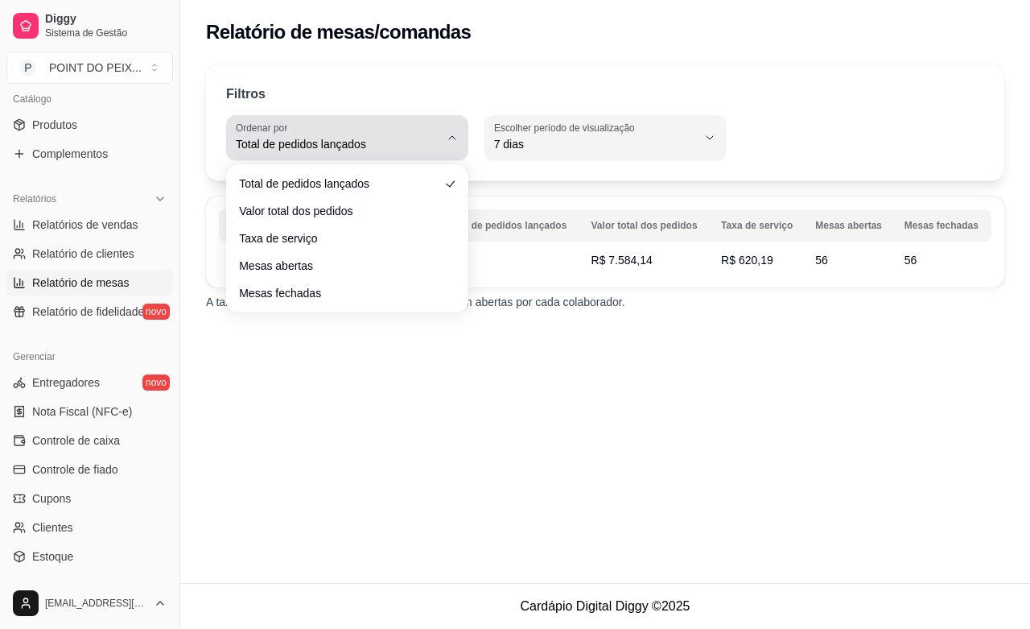
click at [449, 141] on icon "button" at bounding box center [452, 137] width 13 height 13
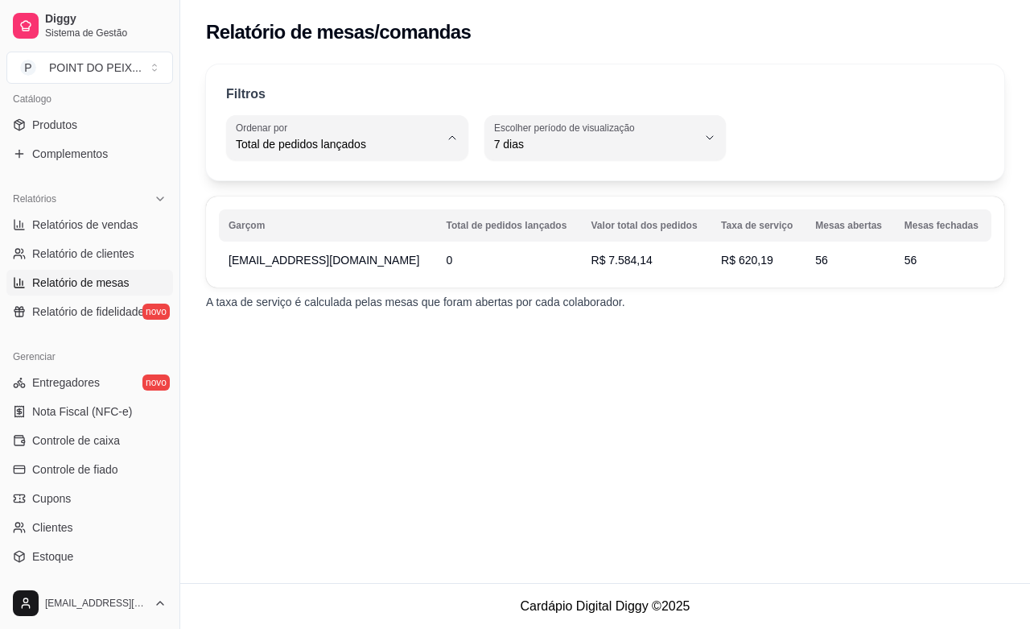
click at [616, 451] on div "Relatório de mesas/comandas Filtros TOTAL_OF_ORDERS Ordenar por Total de pedido…" at bounding box center [605, 291] width 850 height 583
click at [101, 320] on link "Relatório de fidelidade novo" at bounding box center [89, 312] width 167 height 26
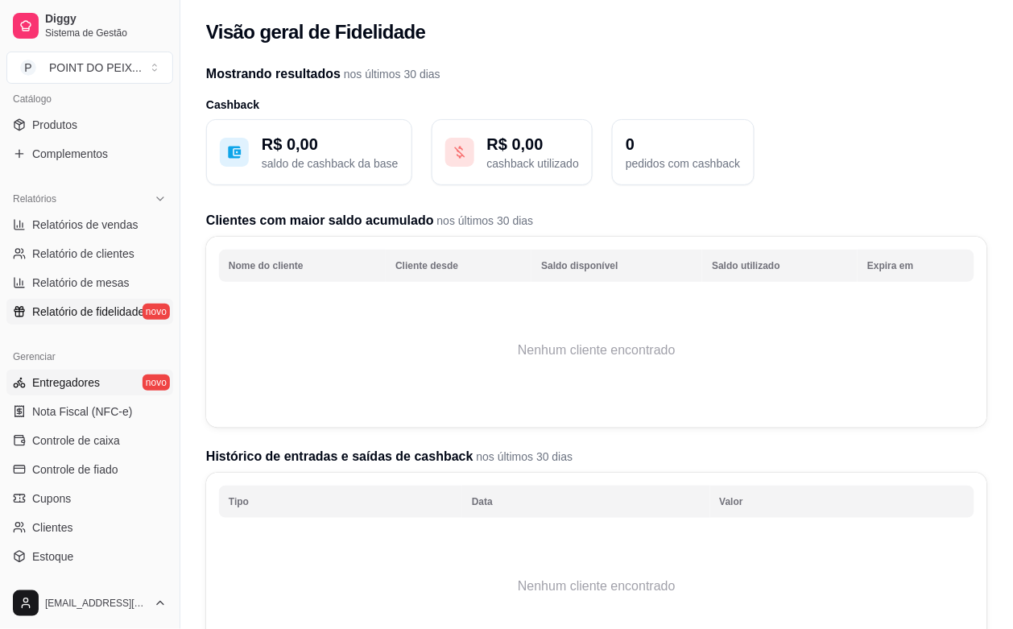
click at [98, 384] on link "Entregadores novo" at bounding box center [89, 383] width 167 height 26
